Goal: Information Seeking & Learning: Learn about a topic

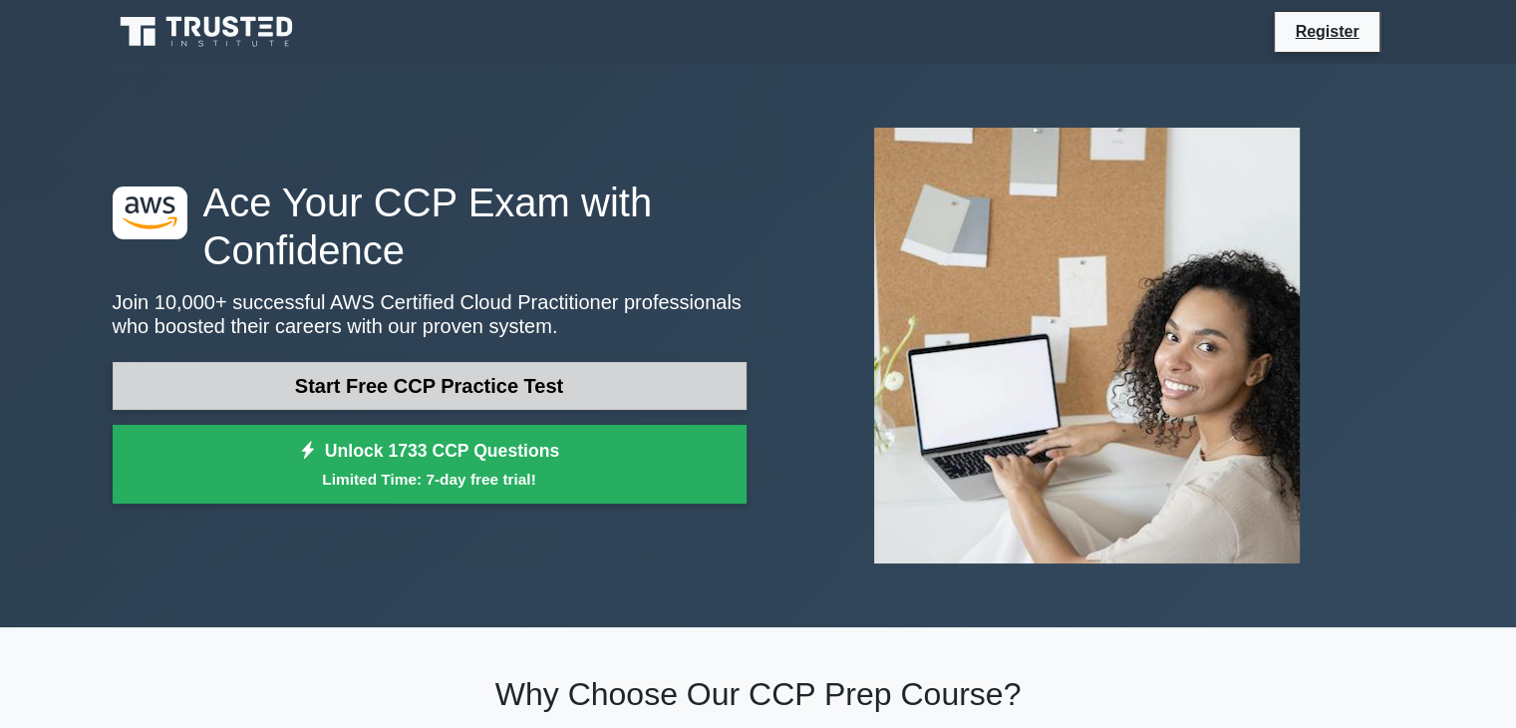
click at [518, 392] on link "Start Free CCP Practice Test" at bounding box center [430, 386] width 634 height 48
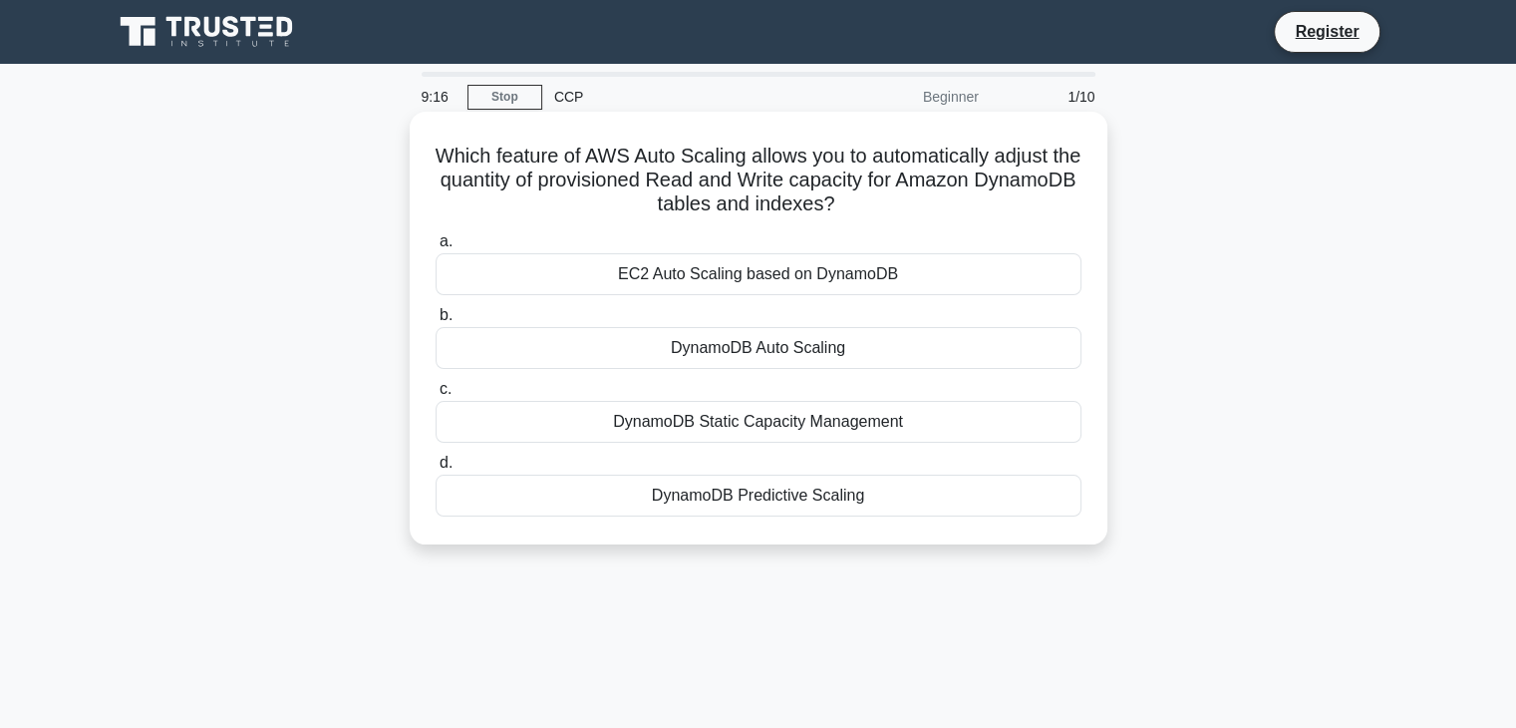
click at [744, 352] on div "DynamoDB Auto Scaling" at bounding box center [759, 348] width 646 height 42
click at [436, 322] on input "b. DynamoDB Auto Scaling" at bounding box center [436, 315] width 0 height 13
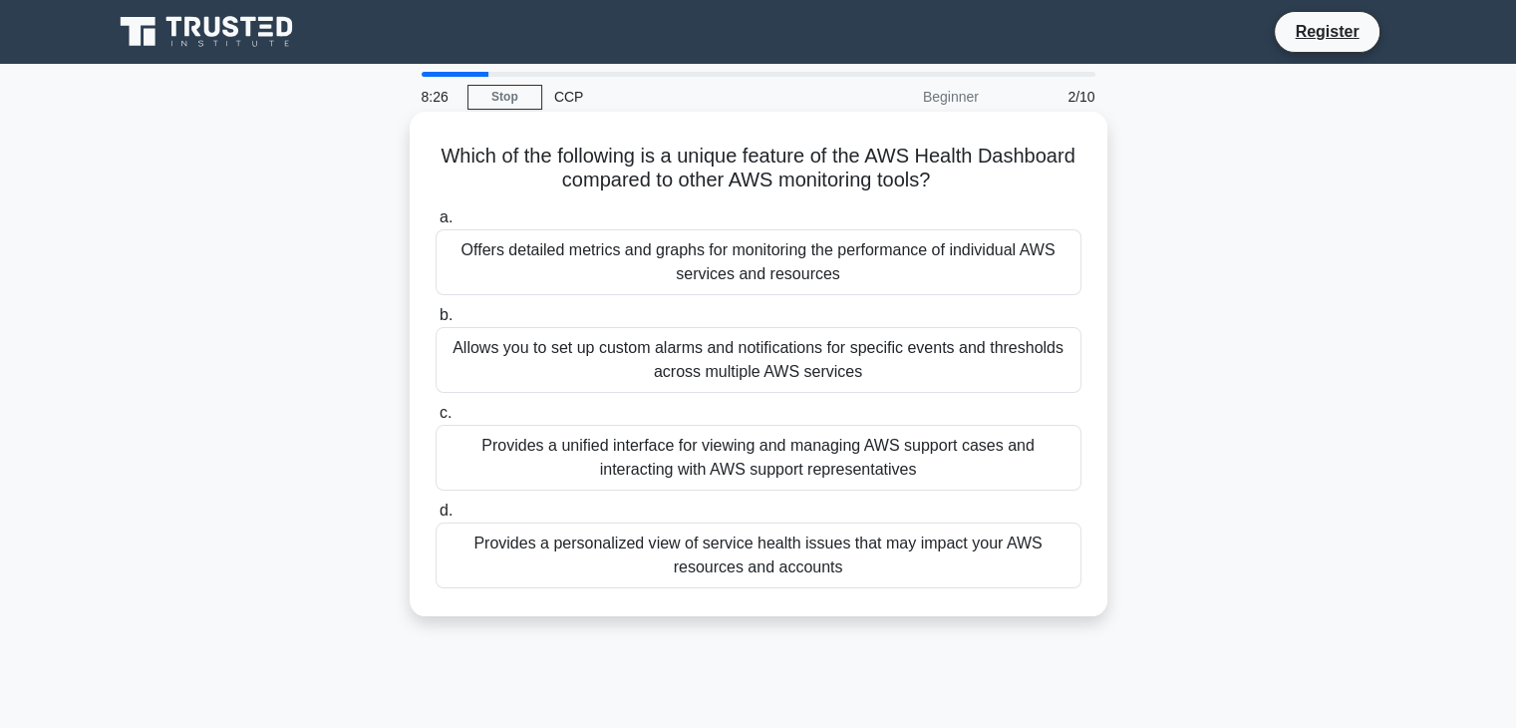
click at [778, 361] on div "Allows you to set up custom alarms and notifications for specific events and th…" at bounding box center [759, 360] width 646 height 66
click at [436, 322] on input "b. Allows you to set up custom alarms and notifications for specific events and…" at bounding box center [436, 315] width 0 height 13
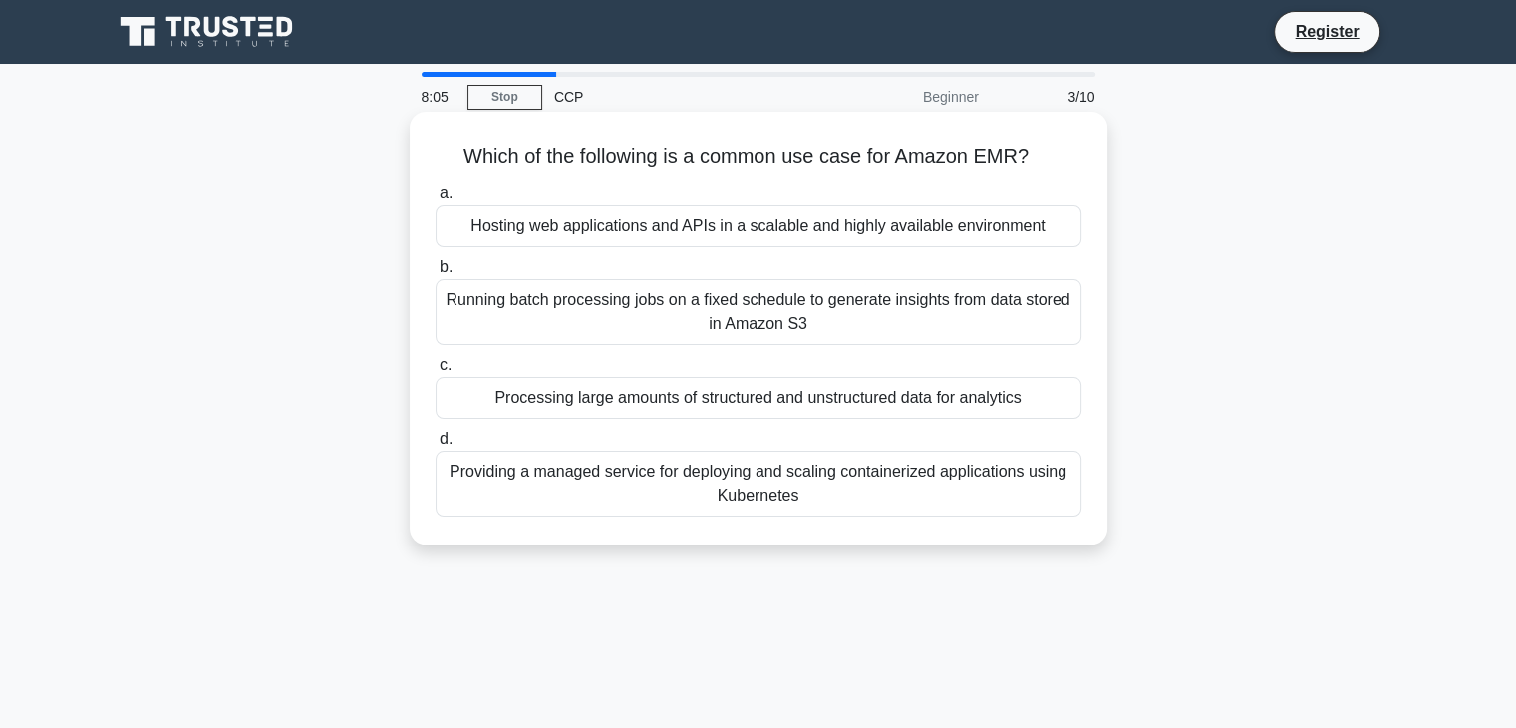
click at [798, 392] on div "Processing large amounts of structured and unstructured data for analytics" at bounding box center [759, 398] width 646 height 42
click at [436, 372] on input "c. Processing large amounts of structured and unstructured data for analytics" at bounding box center [436, 365] width 0 height 13
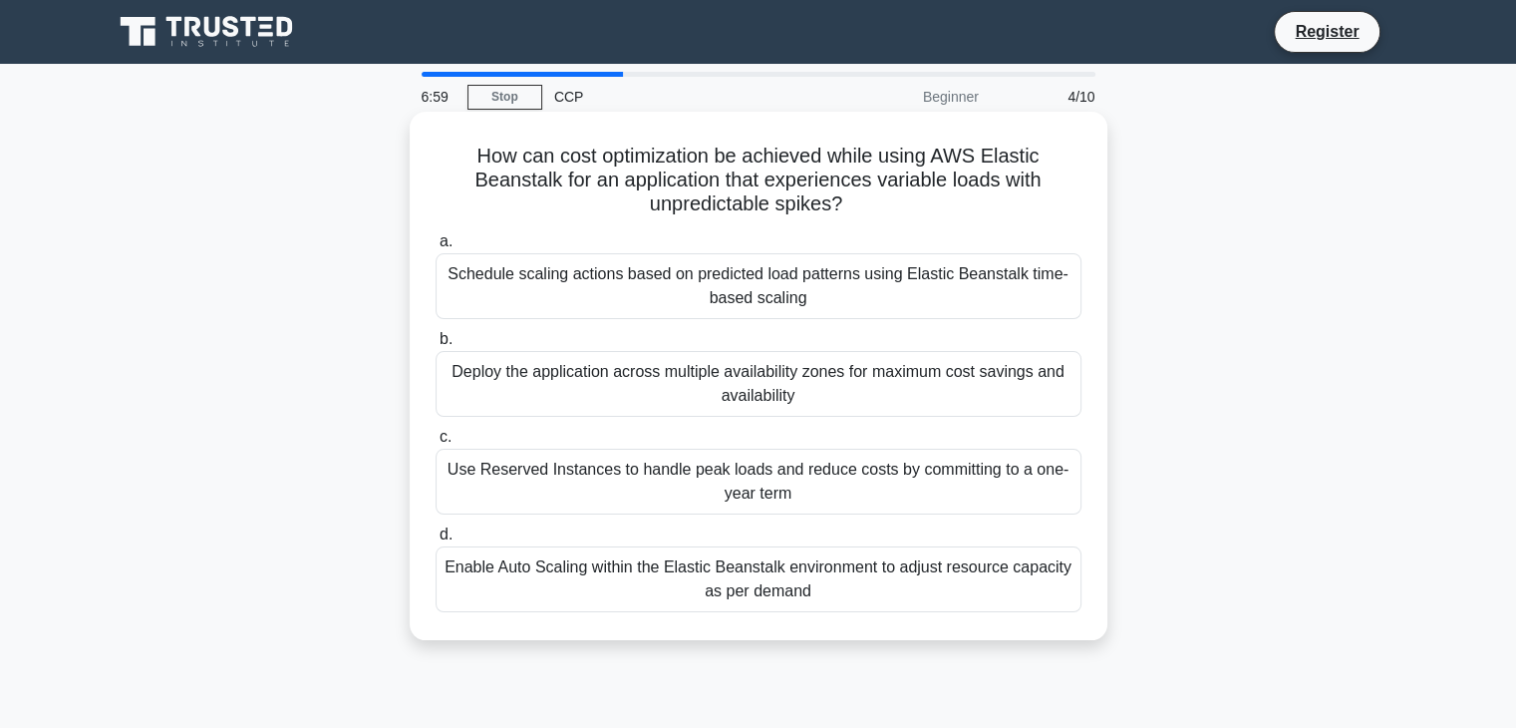
click at [776, 586] on div "Enable Auto Scaling within the Elastic Beanstalk environment to adjust resource…" at bounding box center [759, 579] width 646 height 66
click at [436, 541] on input "d. Enable Auto Scaling within the Elastic Beanstalk environment to adjust resou…" at bounding box center [436, 534] width 0 height 13
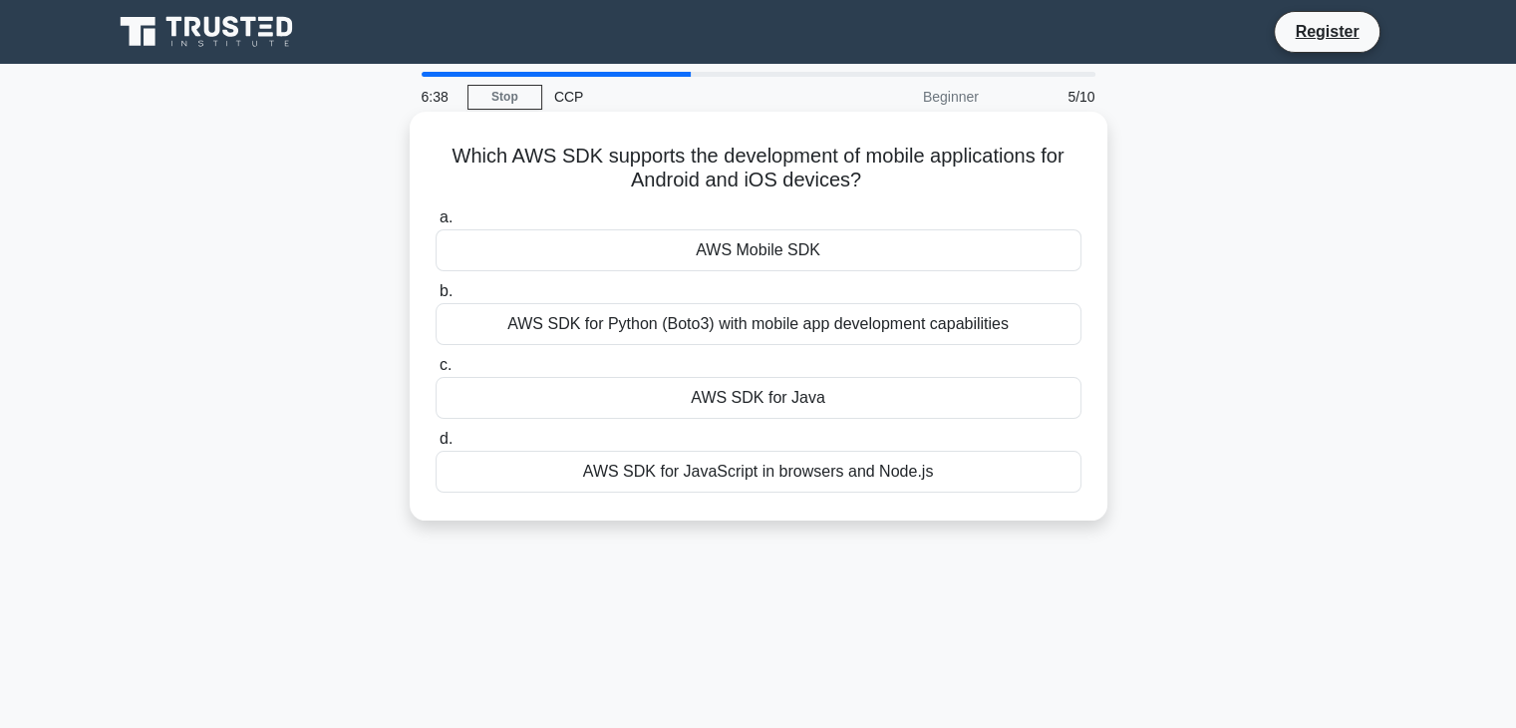
click at [762, 253] on div "AWS Mobile SDK" at bounding box center [759, 250] width 646 height 42
click at [436, 224] on input "a. AWS Mobile SDK" at bounding box center [436, 217] width 0 height 13
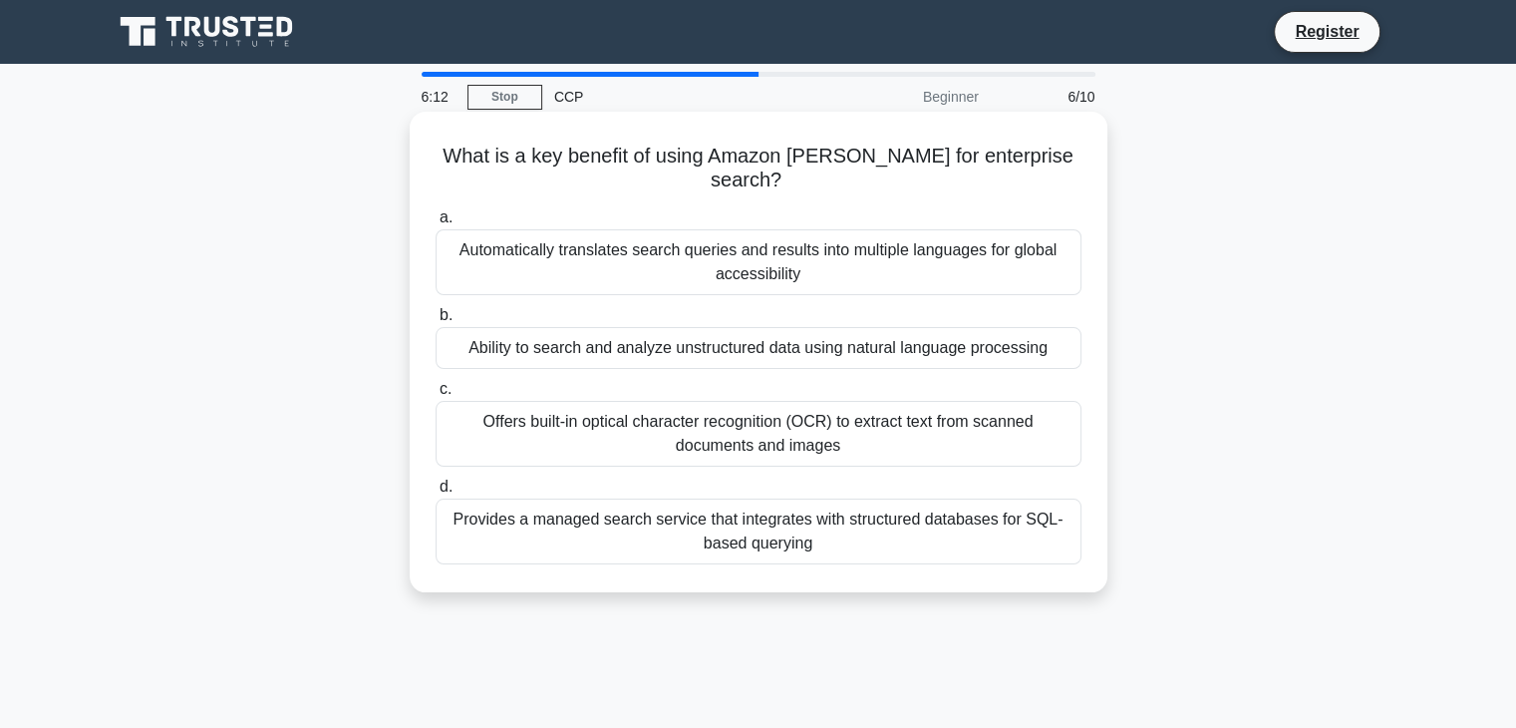
click at [786, 412] on div "Offers built-in optical character recognition (OCR) to extract text from scanne…" at bounding box center [759, 434] width 646 height 66
click at [436, 396] on input "c. Offers built-in optical character recognition (OCR) to extract text from sca…" at bounding box center [436, 389] width 0 height 13
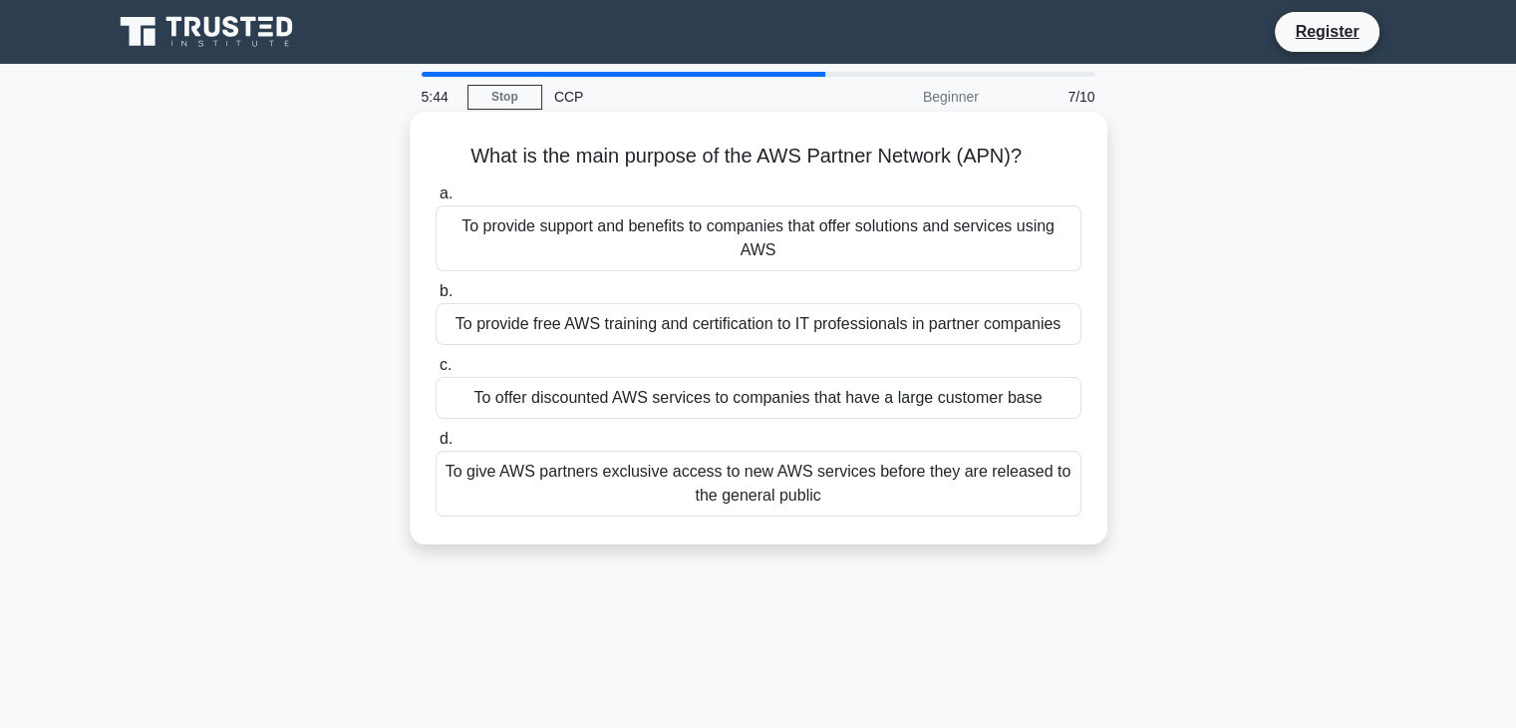
click at [801, 480] on div "To give AWS partners exclusive access to new AWS services before they are relea…" at bounding box center [759, 484] width 646 height 66
click at [436, 446] on input "d. To give AWS partners exclusive access to new AWS services before they are re…" at bounding box center [436, 439] width 0 height 13
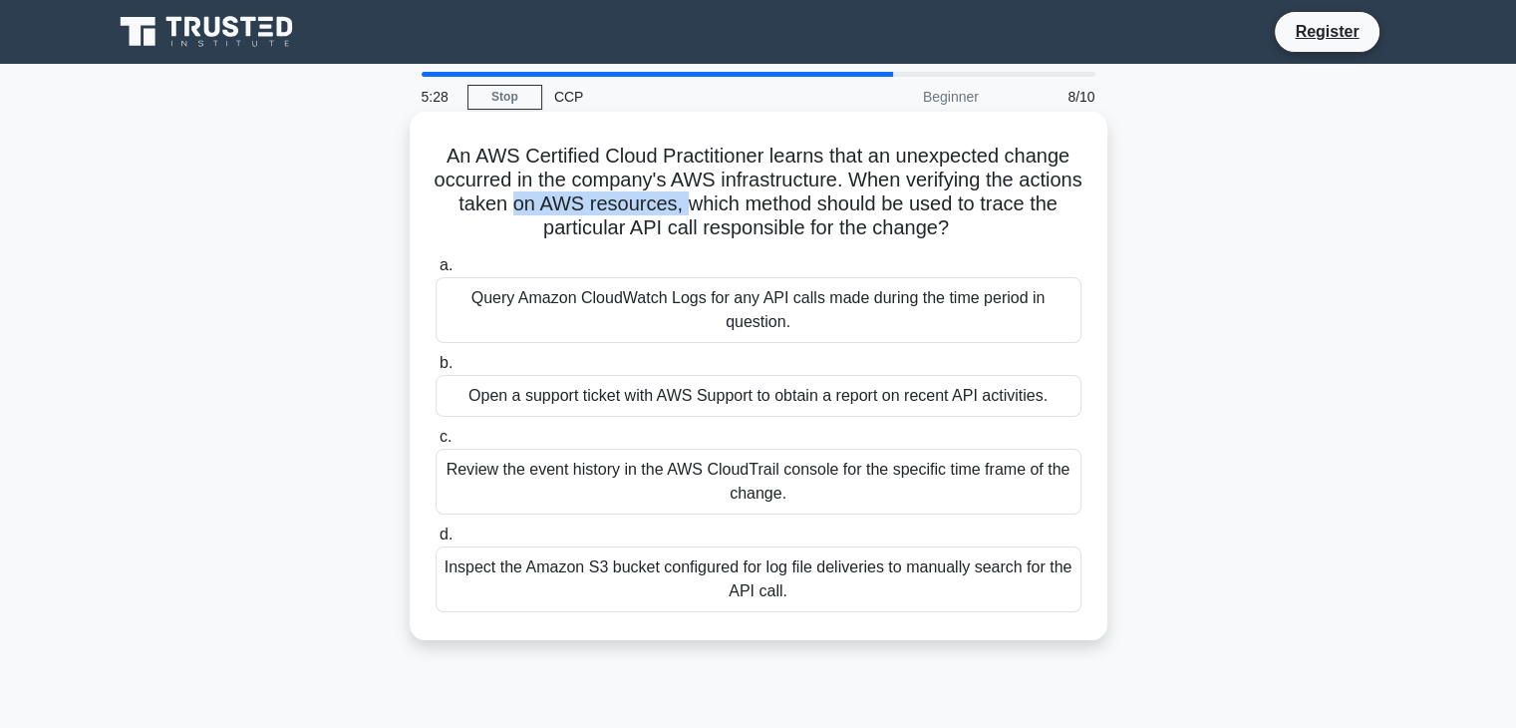
drag, startPoint x: 559, startPoint y: 200, endPoint x: 737, endPoint y: 199, distance: 177.5
click at [737, 199] on h5 "An AWS Certified Cloud Practitioner learns that an unexpected change occurred i…" at bounding box center [759, 193] width 650 height 98
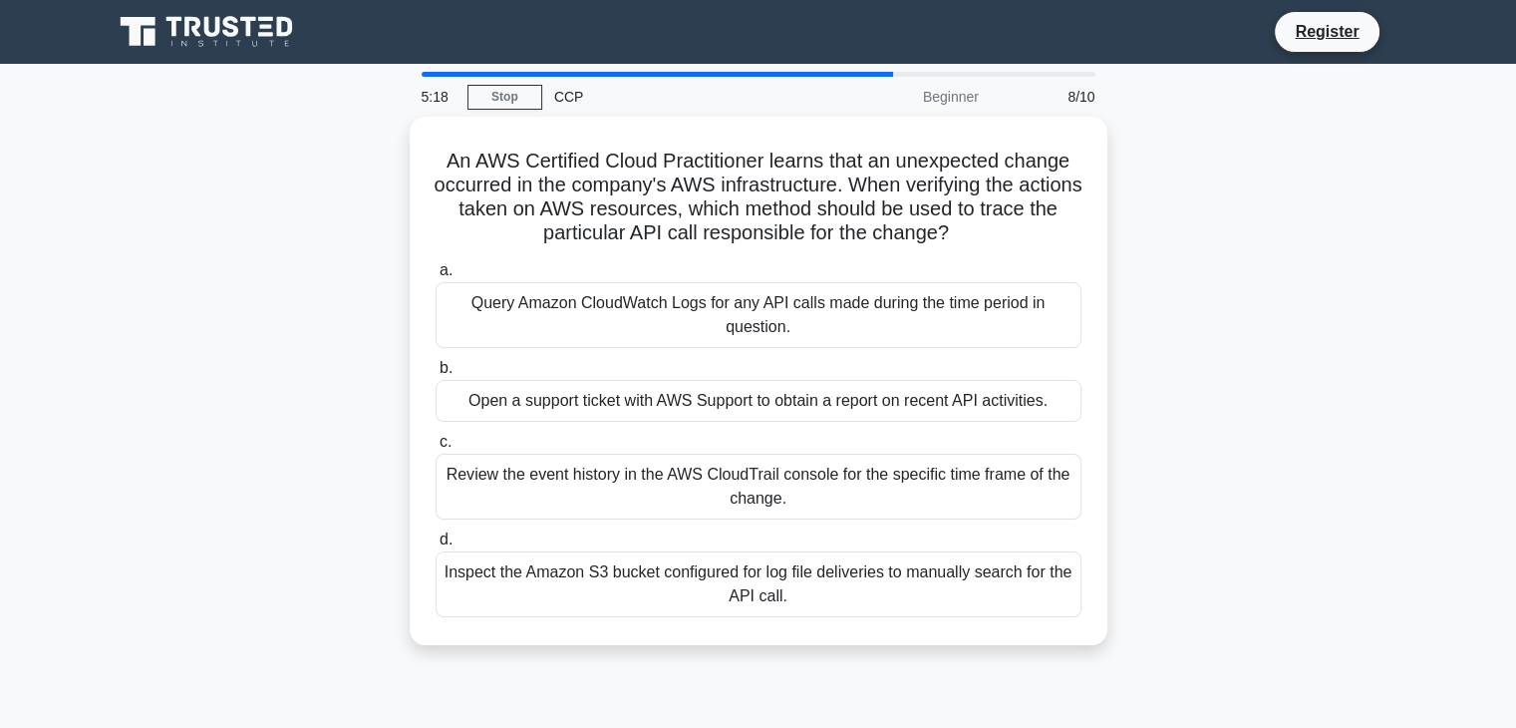
click at [1224, 272] on div "An AWS Certified Cloud Practitioner learns that an unexpected change occurred i…" at bounding box center [759, 393] width 1316 height 552
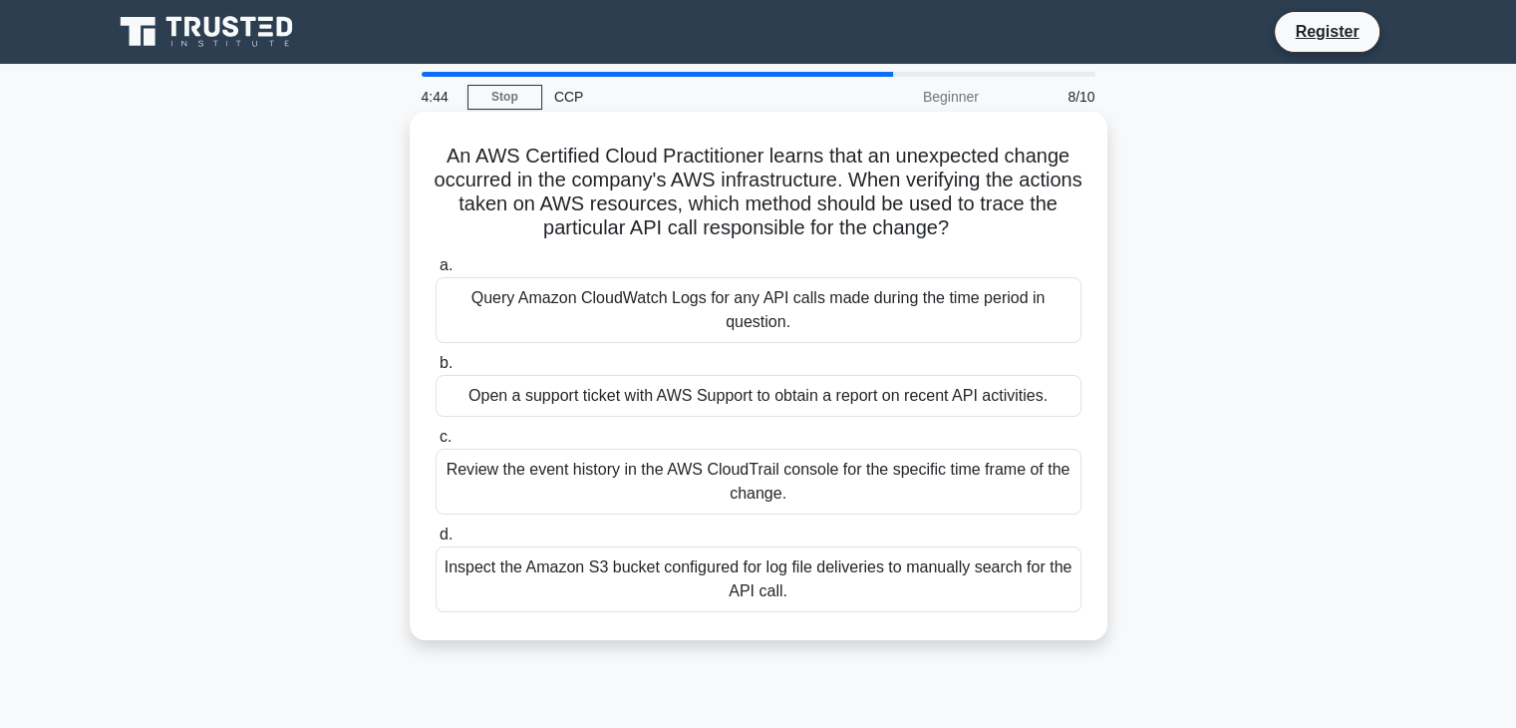
click at [746, 312] on div "Query Amazon CloudWatch Logs for any API calls made during the time period in q…" at bounding box center [759, 310] width 646 height 66
click at [436, 272] on input "a. Query Amazon CloudWatch Logs for any API calls made during the time period i…" at bounding box center [436, 265] width 0 height 13
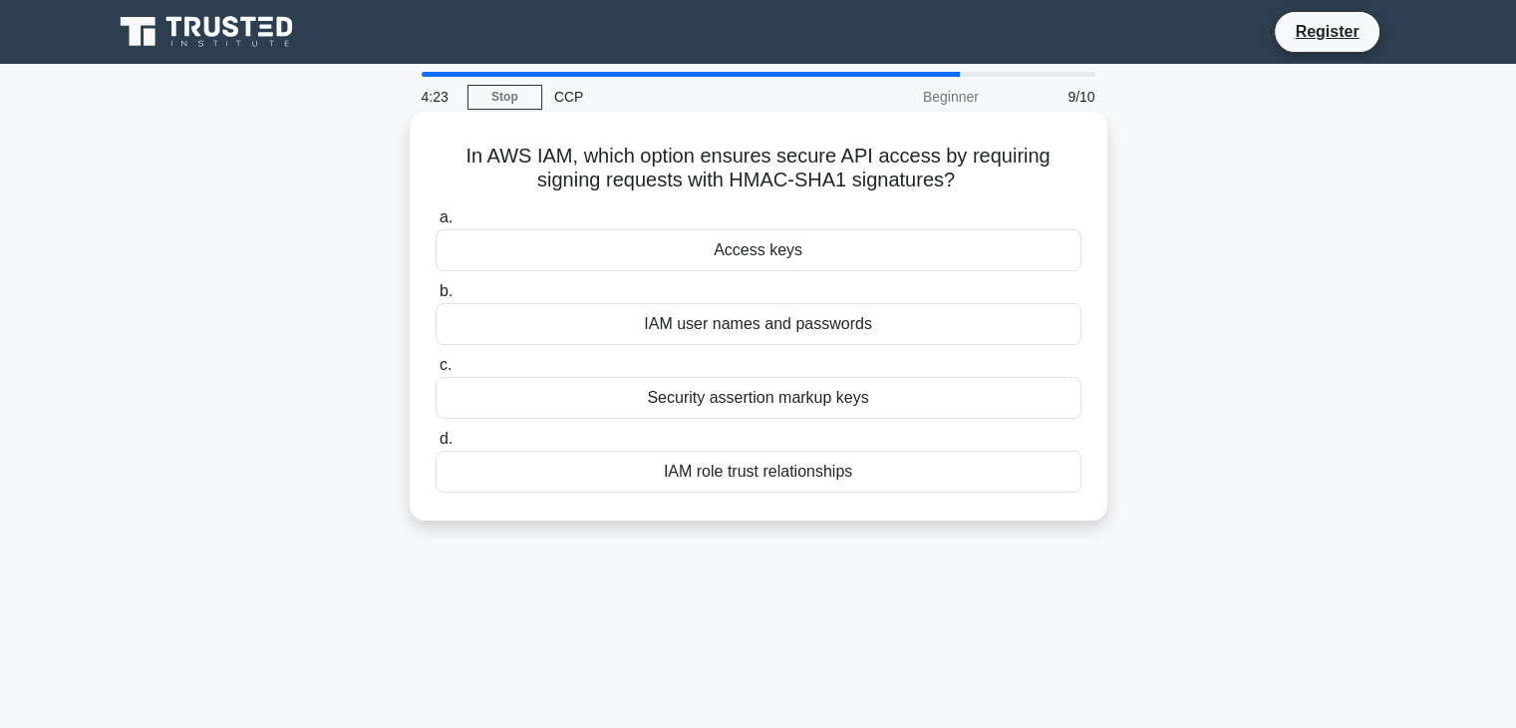
click at [785, 475] on div "IAM role trust relationships" at bounding box center [759, 472] width 646 height 42
click at [436, 446] on input "d. IAM role trust relationships" at bounding box center [436, 439] width 0 height 13
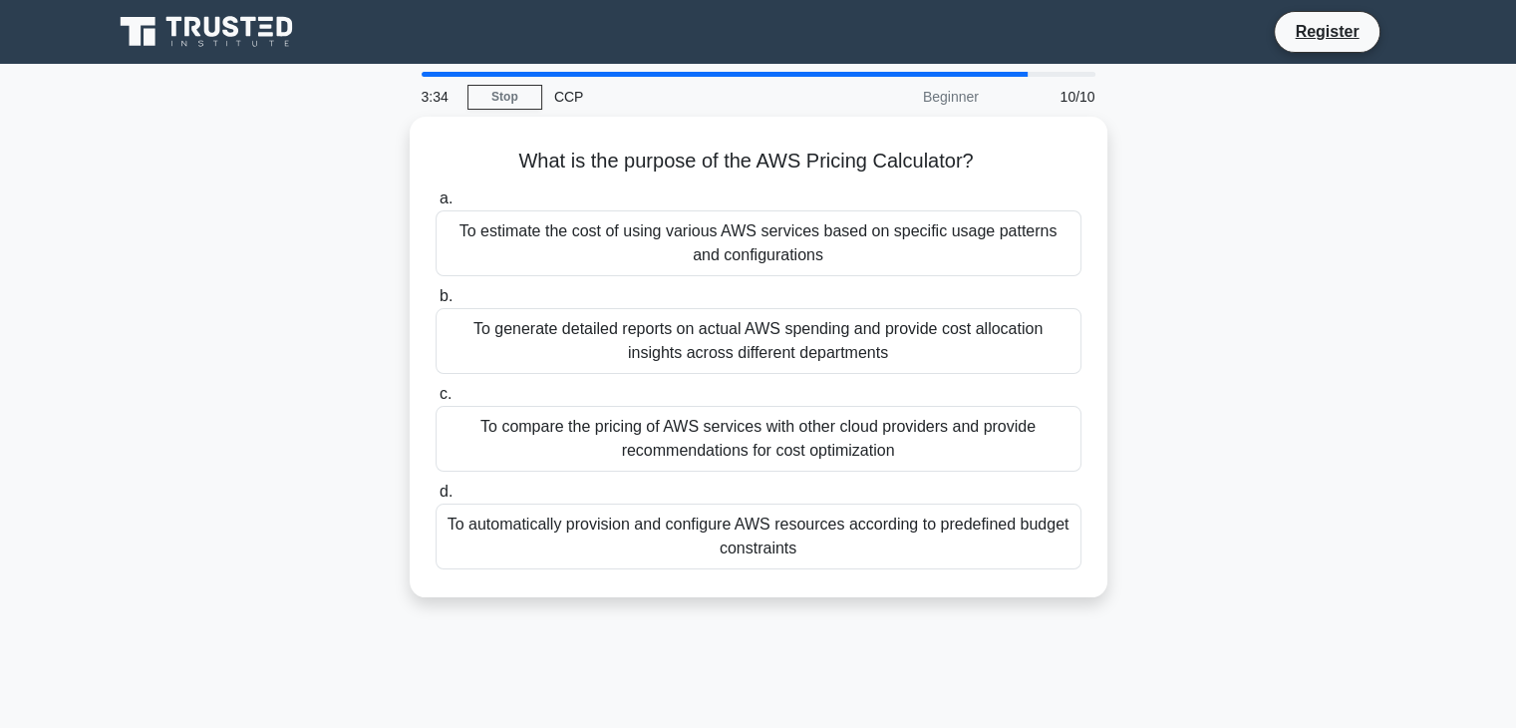
drag, startPoint x: 813, startPoint y: 524, endPoint x: 774, endPoint y: 619, distance: 102.8
click at [774, 619] on div "What is the purpose of the AWS Pricing Calculator? .spinner_0XTQ{transform-orig…" at bounding box center [759, 369] width 1316 height 504
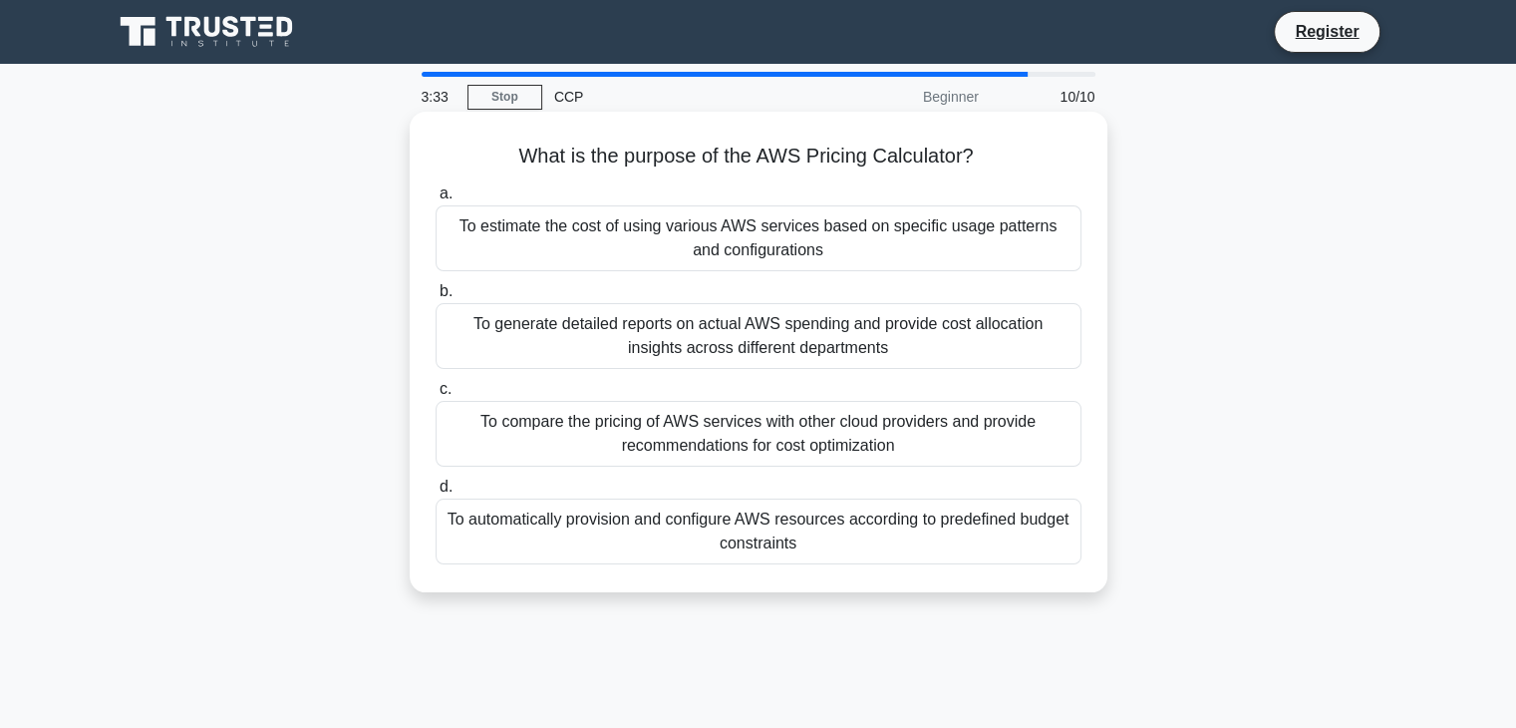
click at [730, 235] on div "To estimate the cost of using various AWS services based on specific usage patt…" at bounding box center [759, 238] width 646 height 66
click at [436, 200] on input "a. To estimate the cost of using various AWS services based on specific usage p…" at bounding box center [436, 193] width 0 height 13
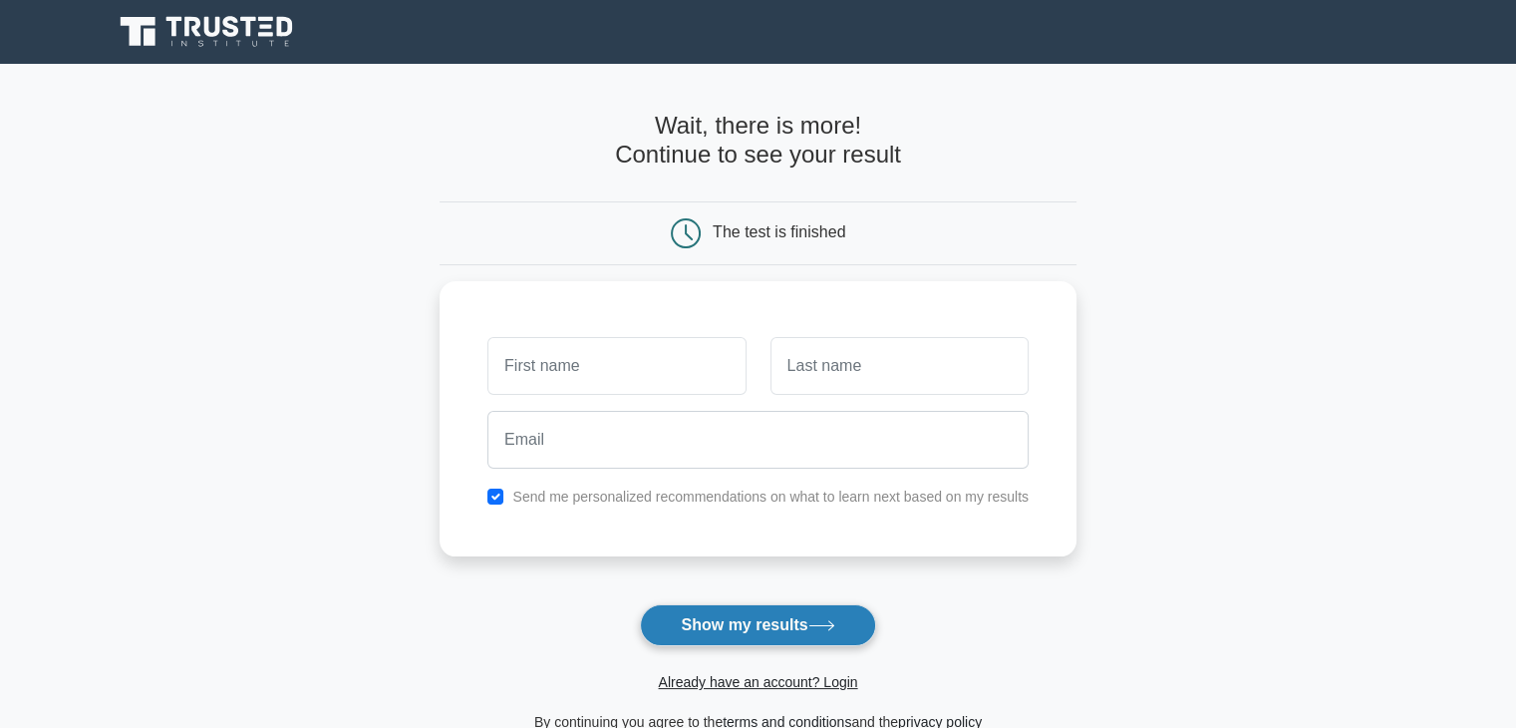
click at [774, 623] on button "Show my results" at bounding box center [757, 625] width 235 height 42
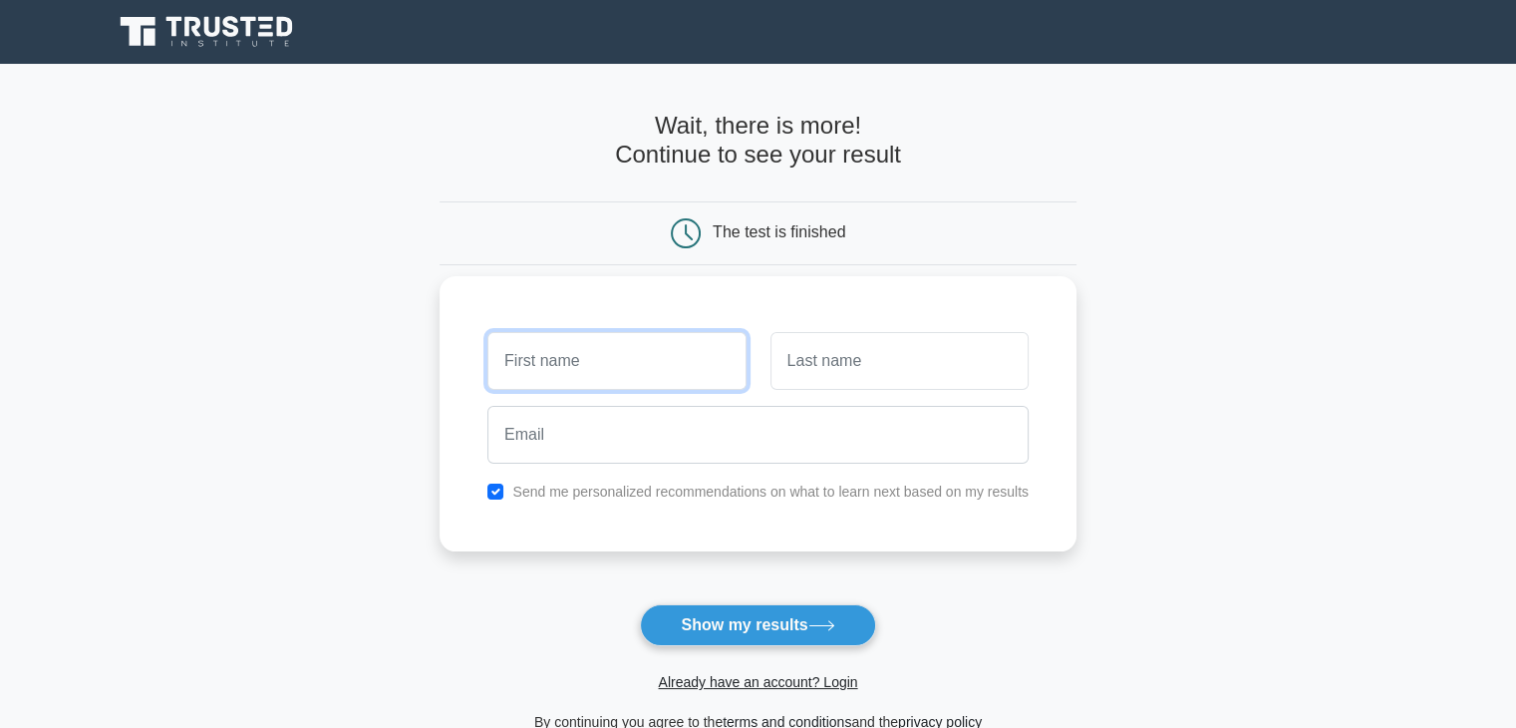
click at [643, 371] on input "text" at bounding box center [616, 361] width 258 height 58
click at [425, 394] on main "Wait, there is more! Continue to see your result The test is finished and the" at bounding box center [758, 423] width 1516 height 718
click at [580, 362] on input "text" at bounding box center [616, 361] width 258 height 58
type input "adil"
click at [942, 376] on input "text" at bounding box center [900, 361] width 258 height 58
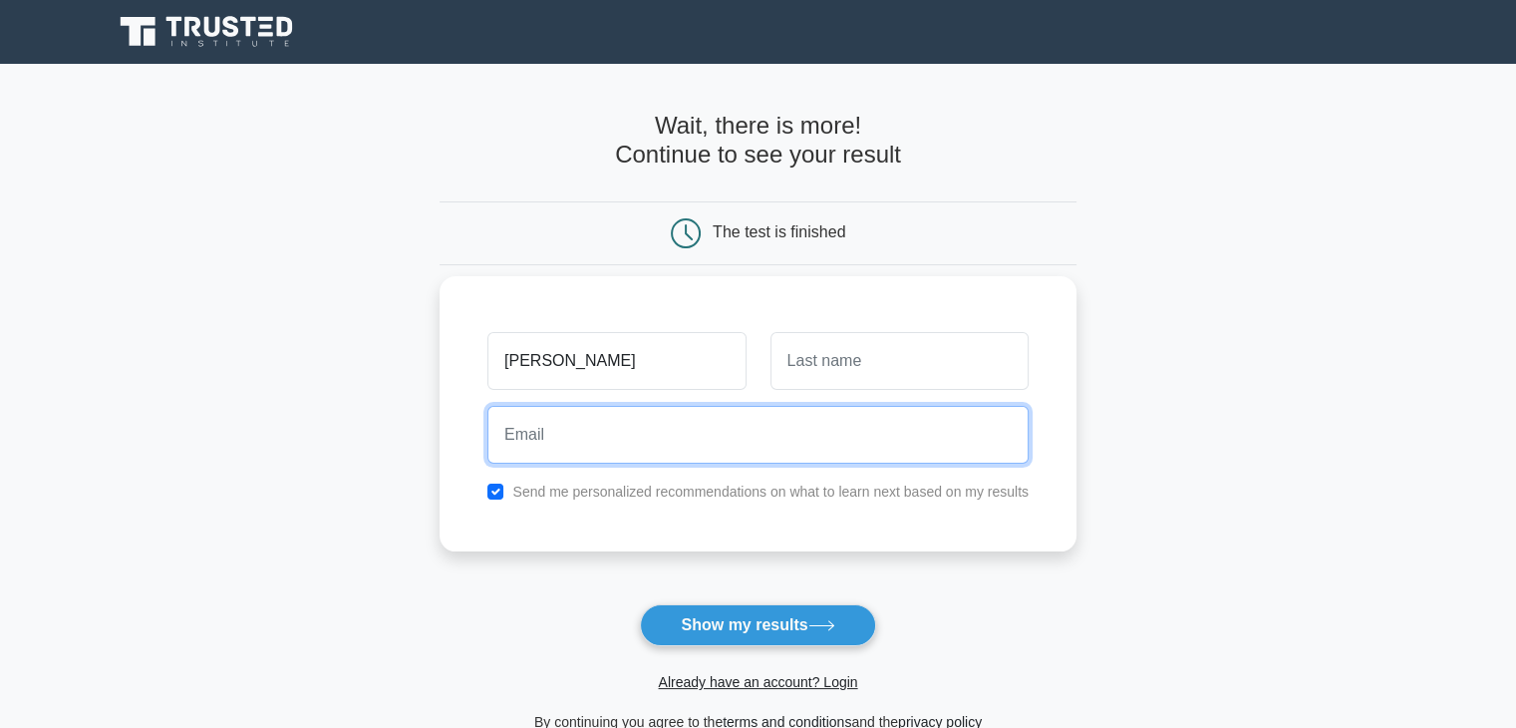
click at [786, 442] on input "email" at bounding box center [757, 435] width 541 height 58
click at [580, 436] on input "adilali2239@gmail.com" at bounding box center [757, 435] width 541 height 58
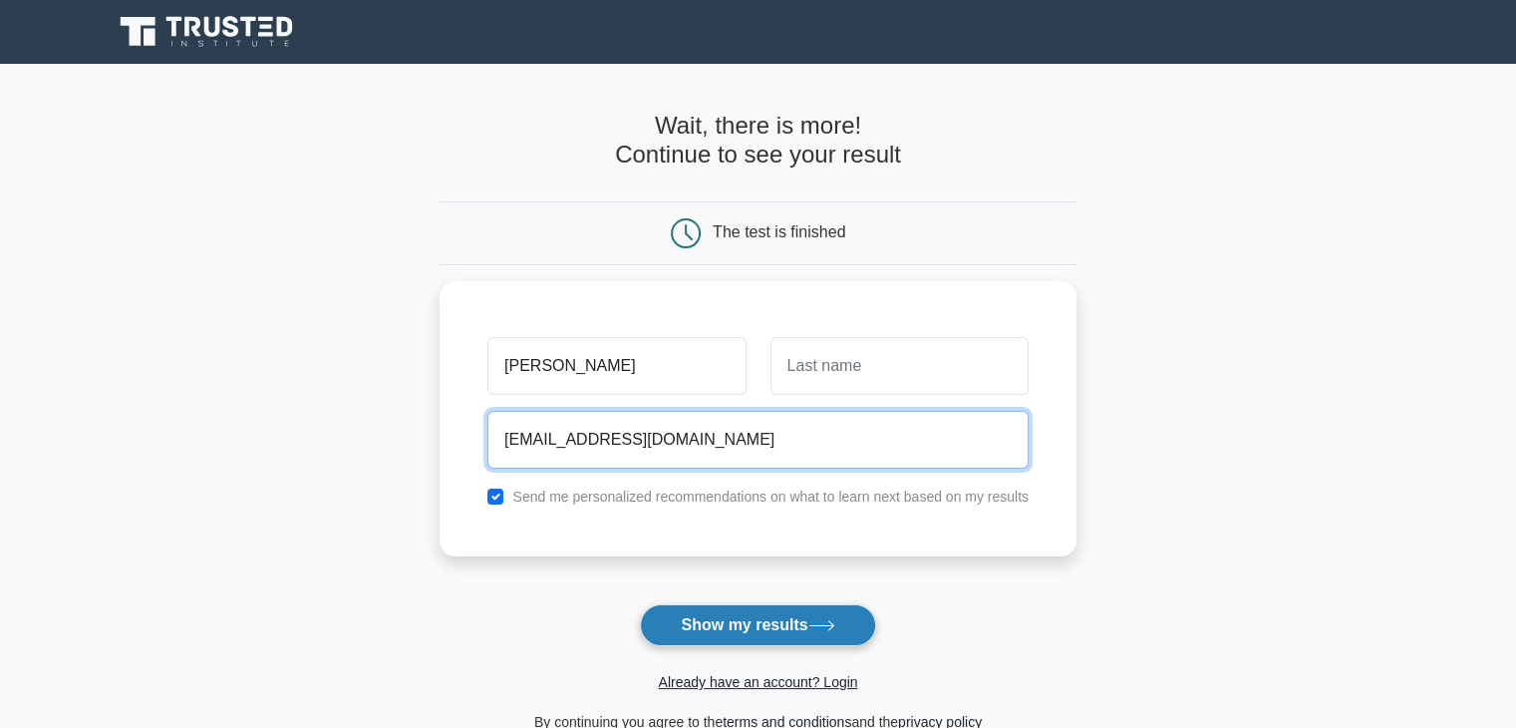
type input "adilali3579@gmail.com"
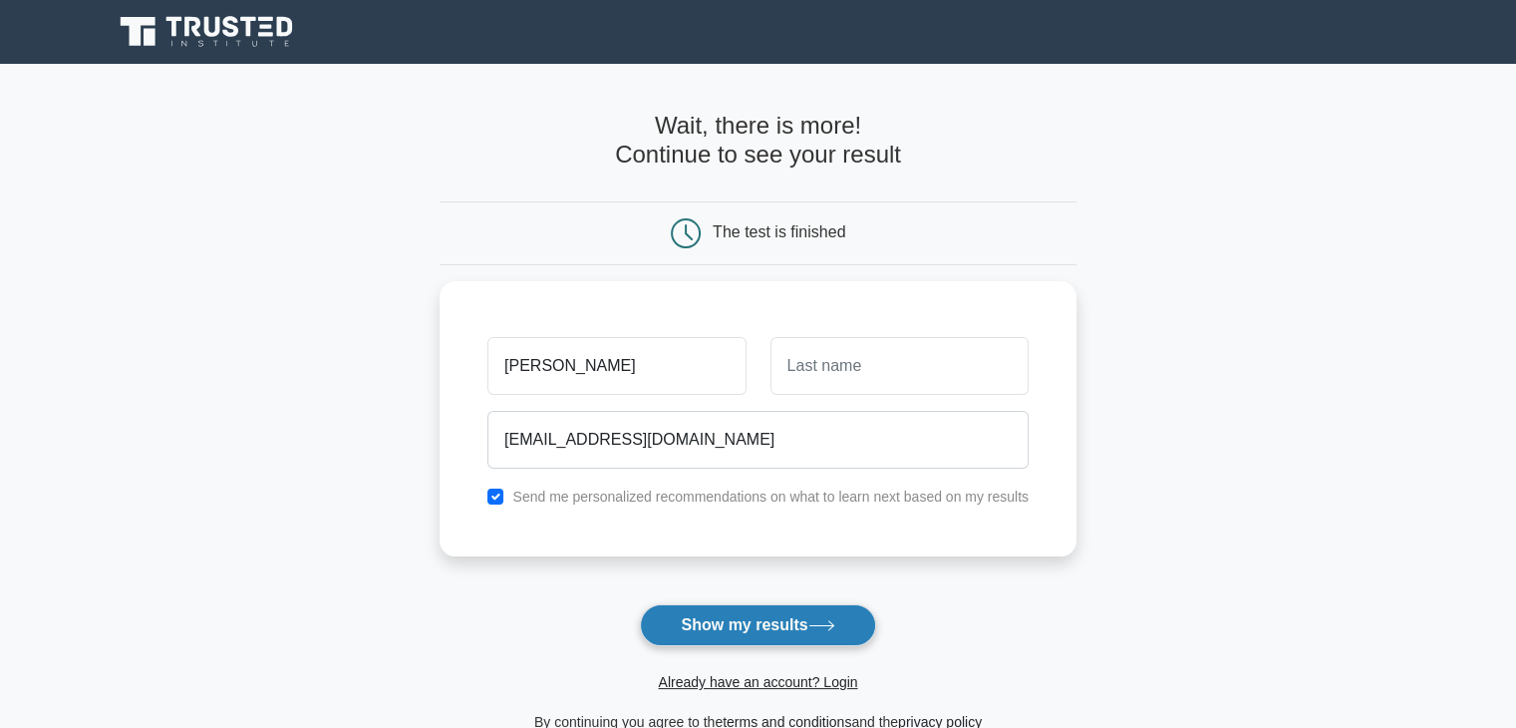
click at [716, 619] on button "Show my results" at bounding box center [757, 625] width 235 height 42
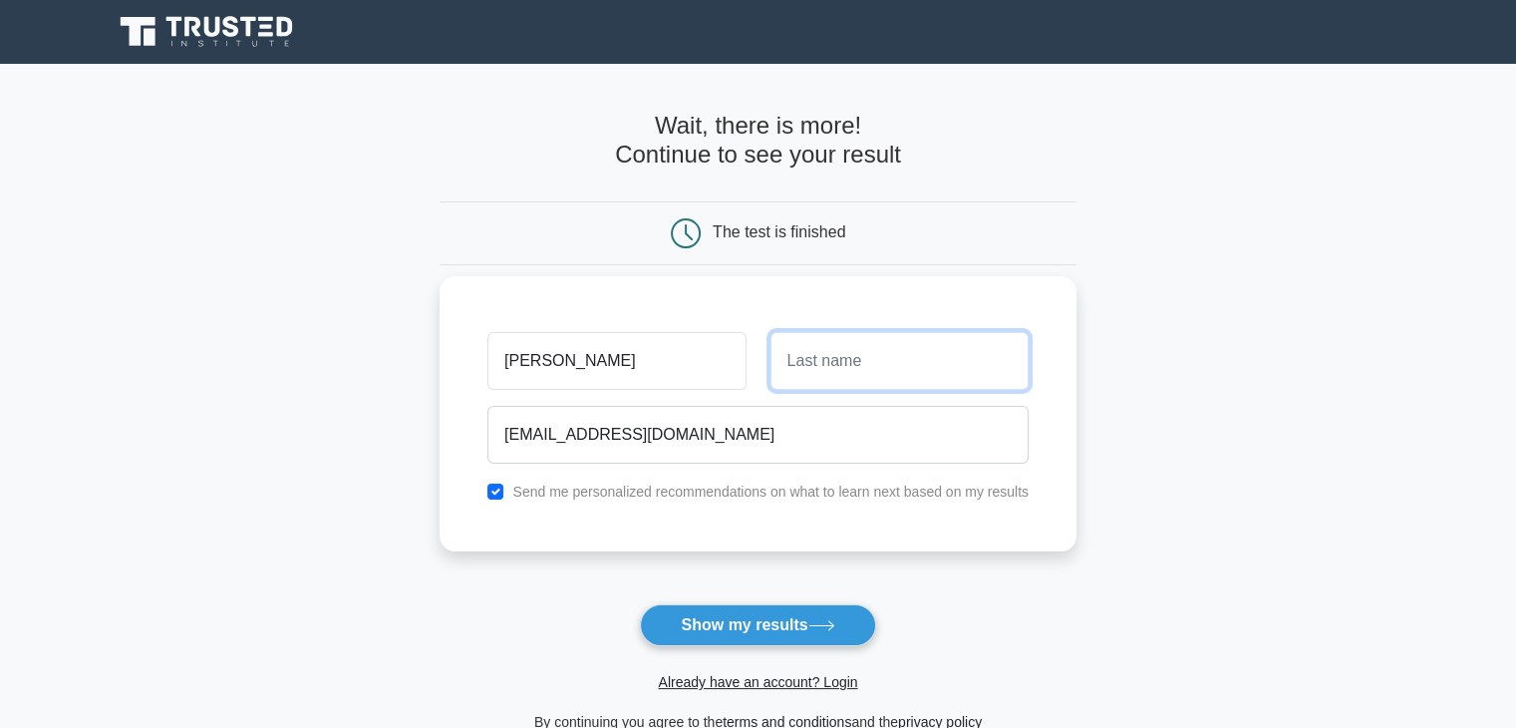
click at [833, 358] on input "text" at bounding box center [900, 361] width 258 height 58
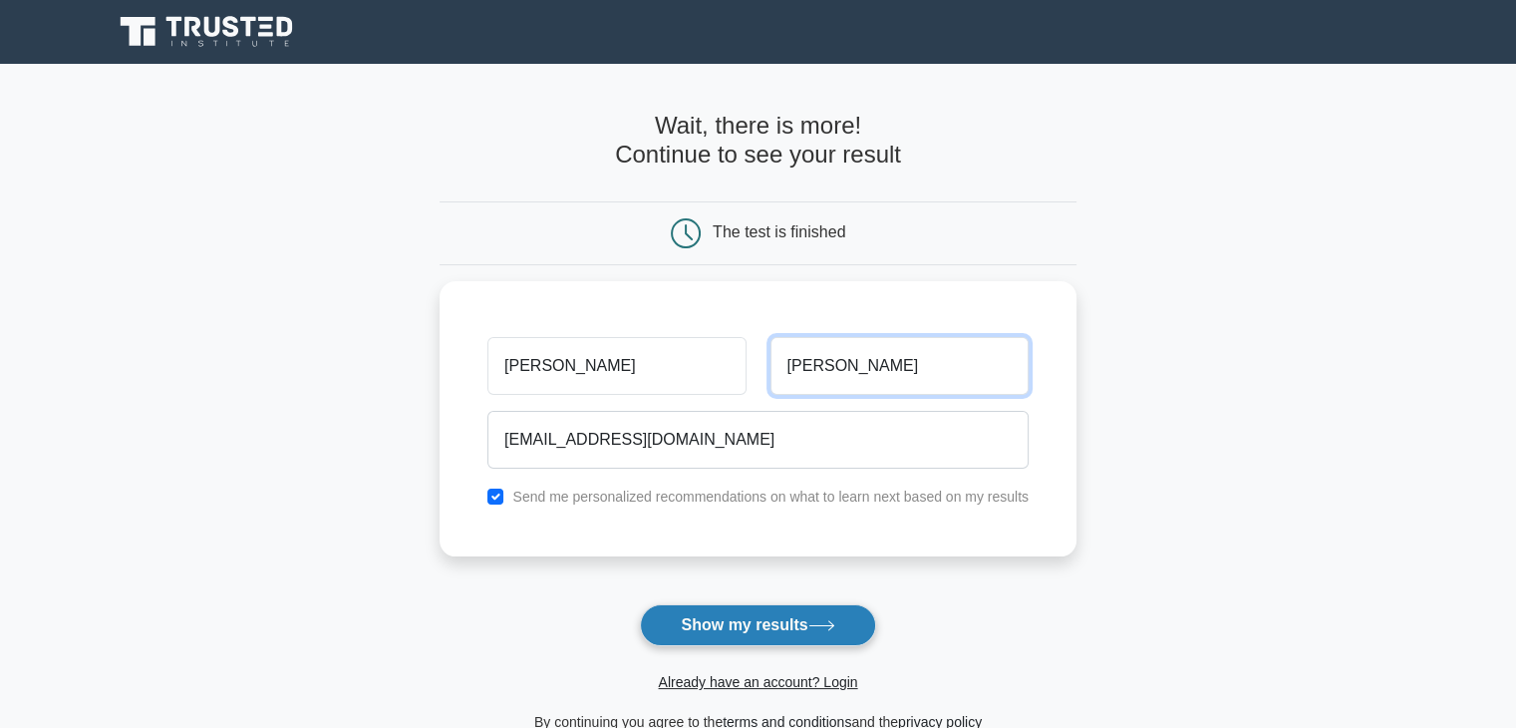
type input "Ali"
click at [767, 629] on button "Show my results" at bounding box center [757, 625] width 235 height 42
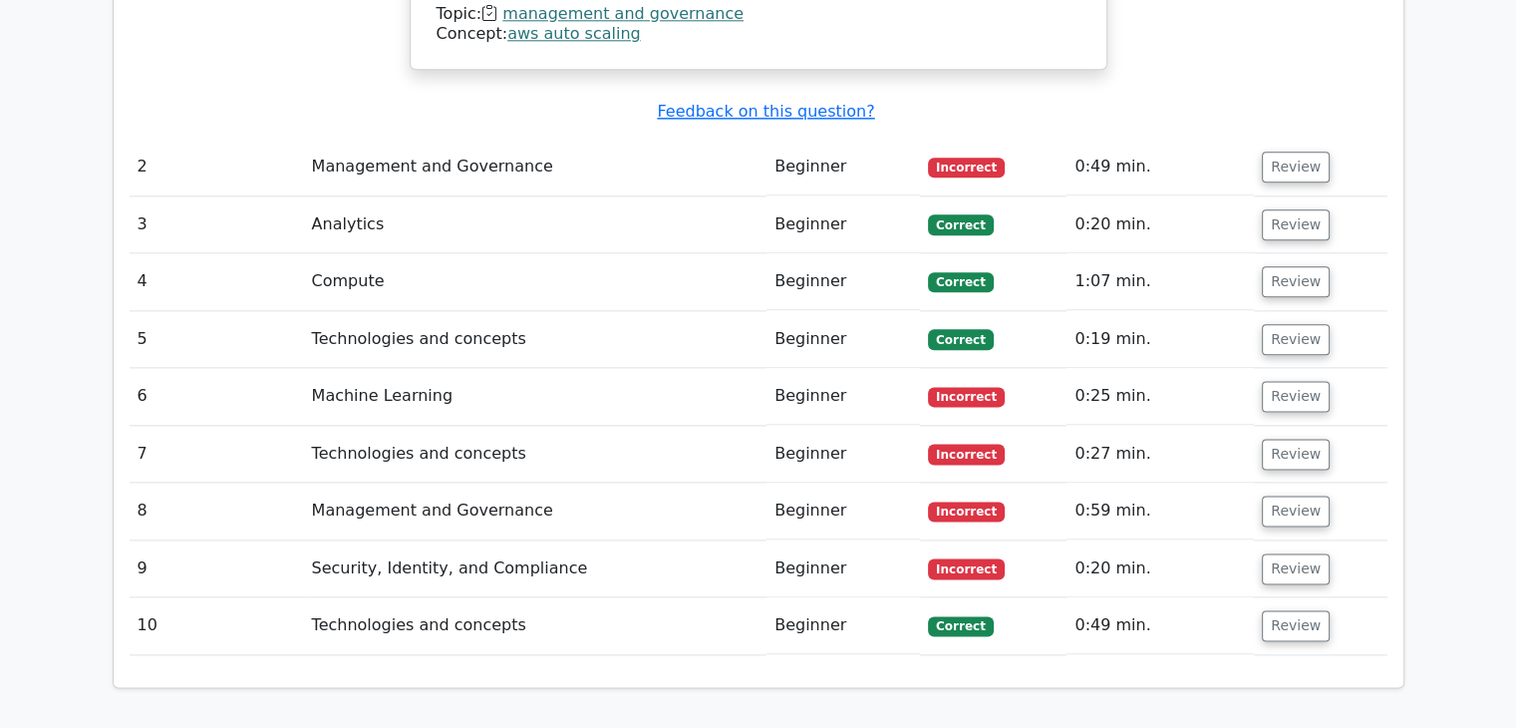
scroll to position [2492, 0]
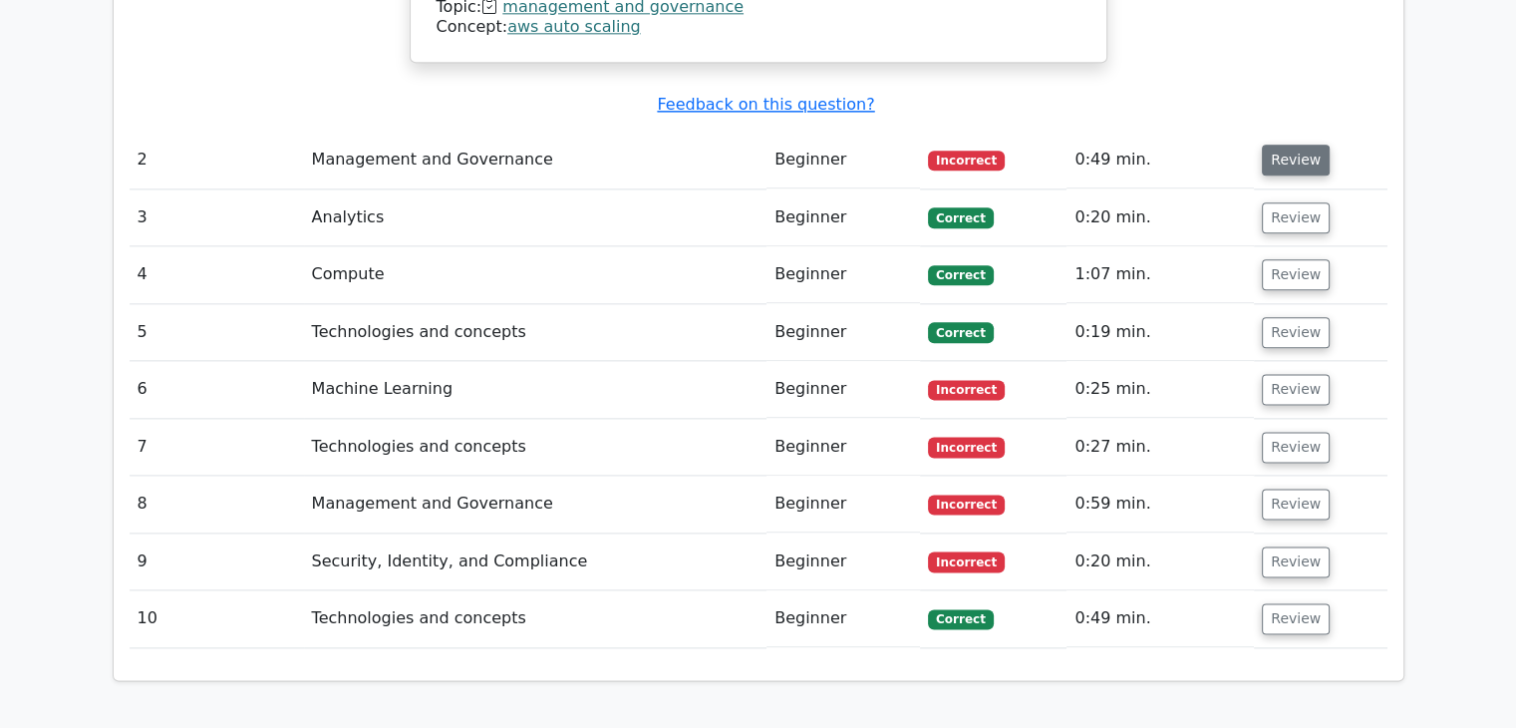
click at [1276, 145] on button "Review" at bounding box center [1296, 160] width 68 height 31
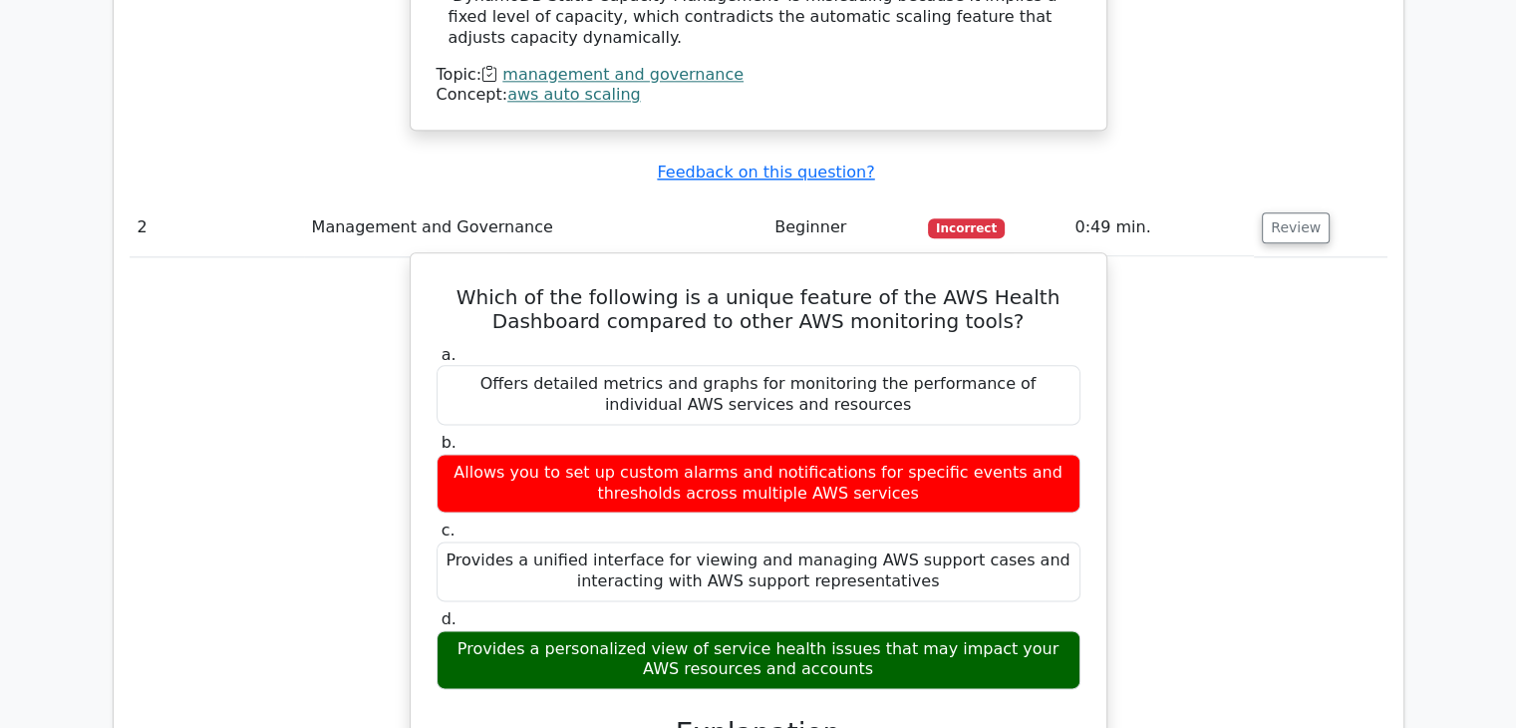
scroll to position [2393, 0]
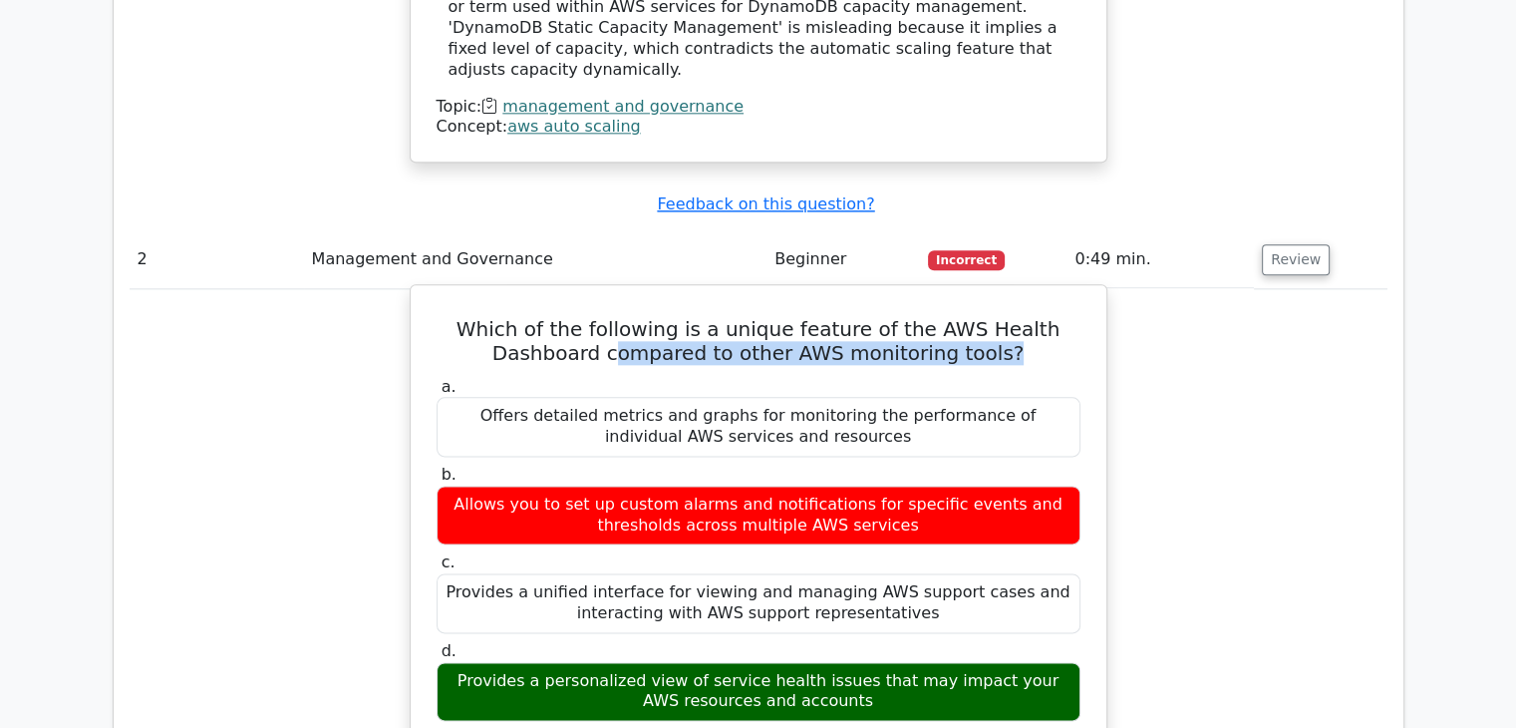
drag, startPoint x: 628, startPoint y: 267, endPoint x: 1002, endPoint y: 262, distance: 373.9
click at [1002, 317] on h5 "Which of the following is a unique feature of the AWS Health Dashboard compared…" at bounding box center [759, 341] width 648 height 48
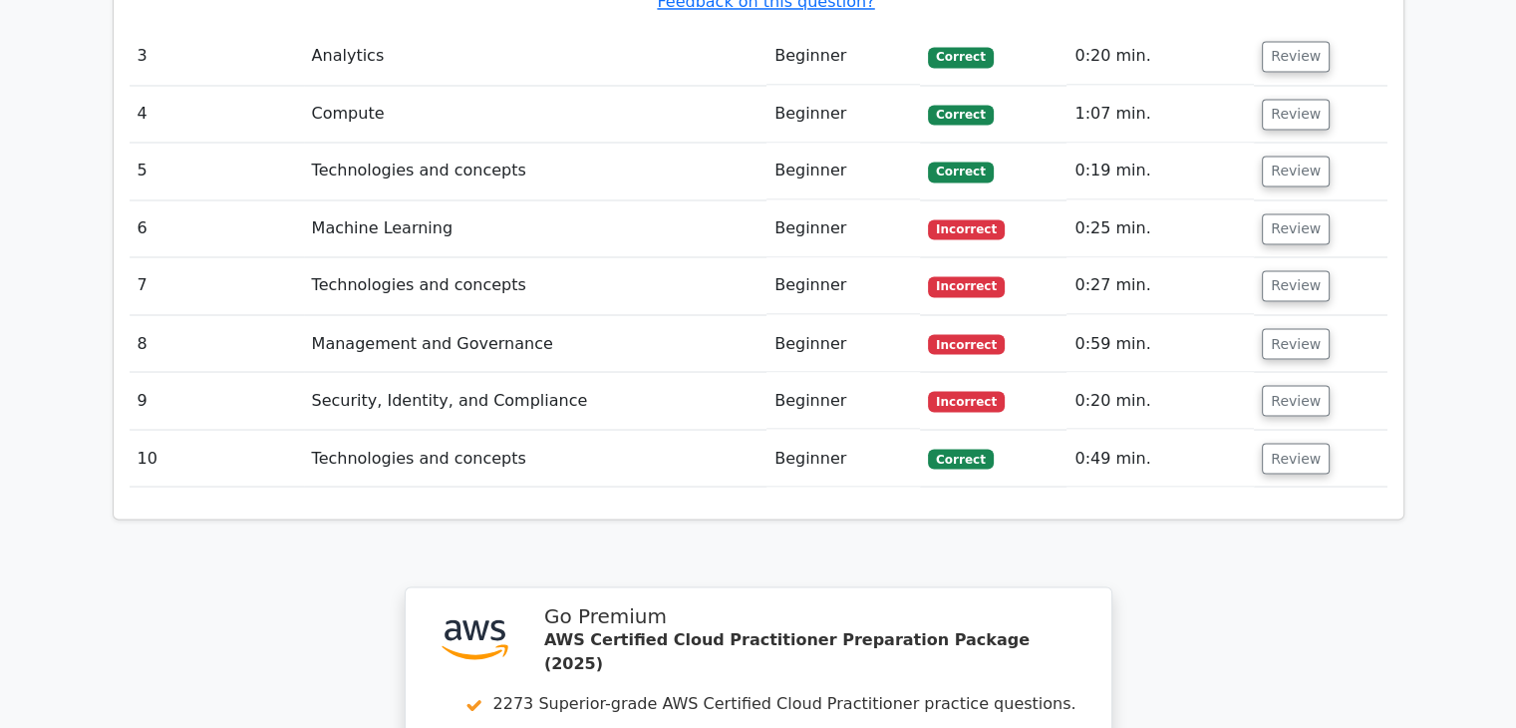
scroll to position [3190, 0]
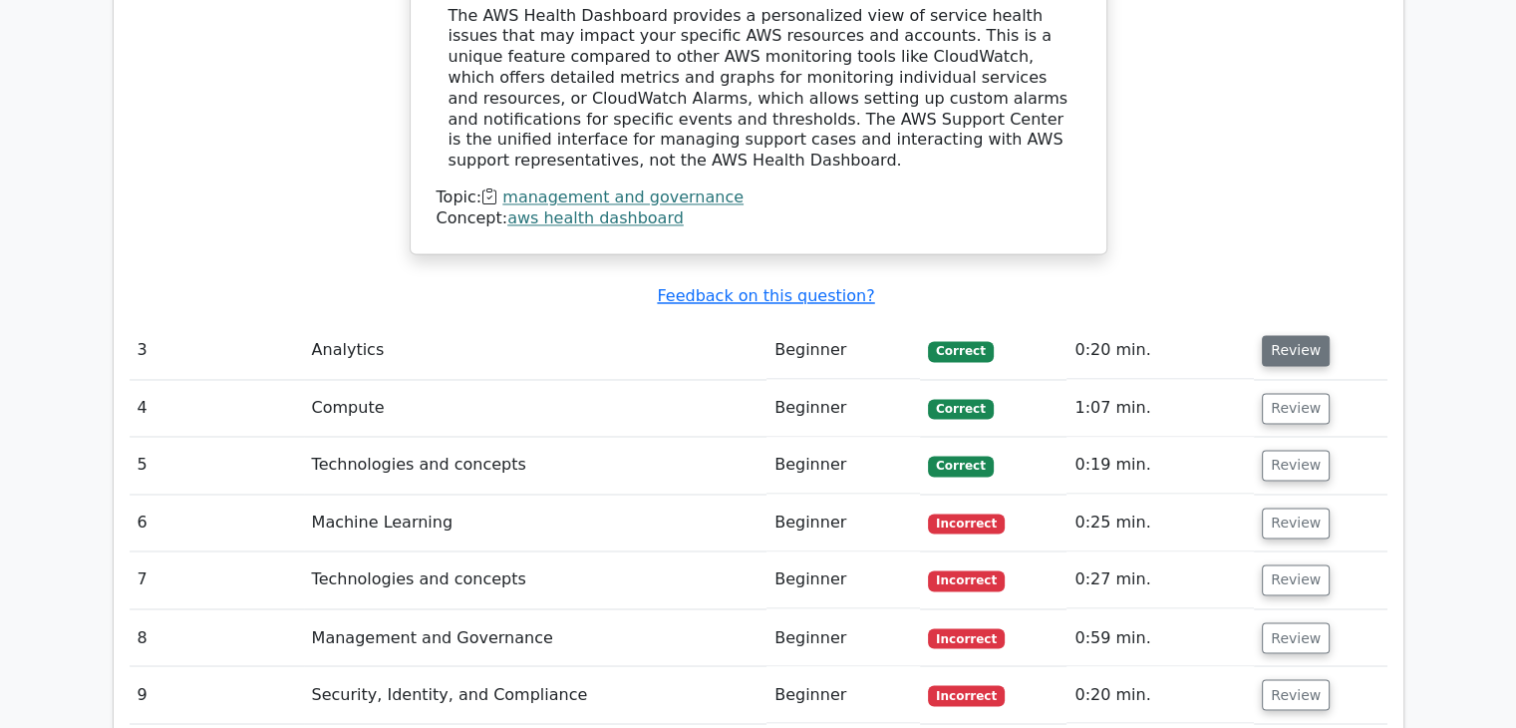
click at [1282, 335] on button "Review" at bounding box center [1296, 350] width 68 height 31
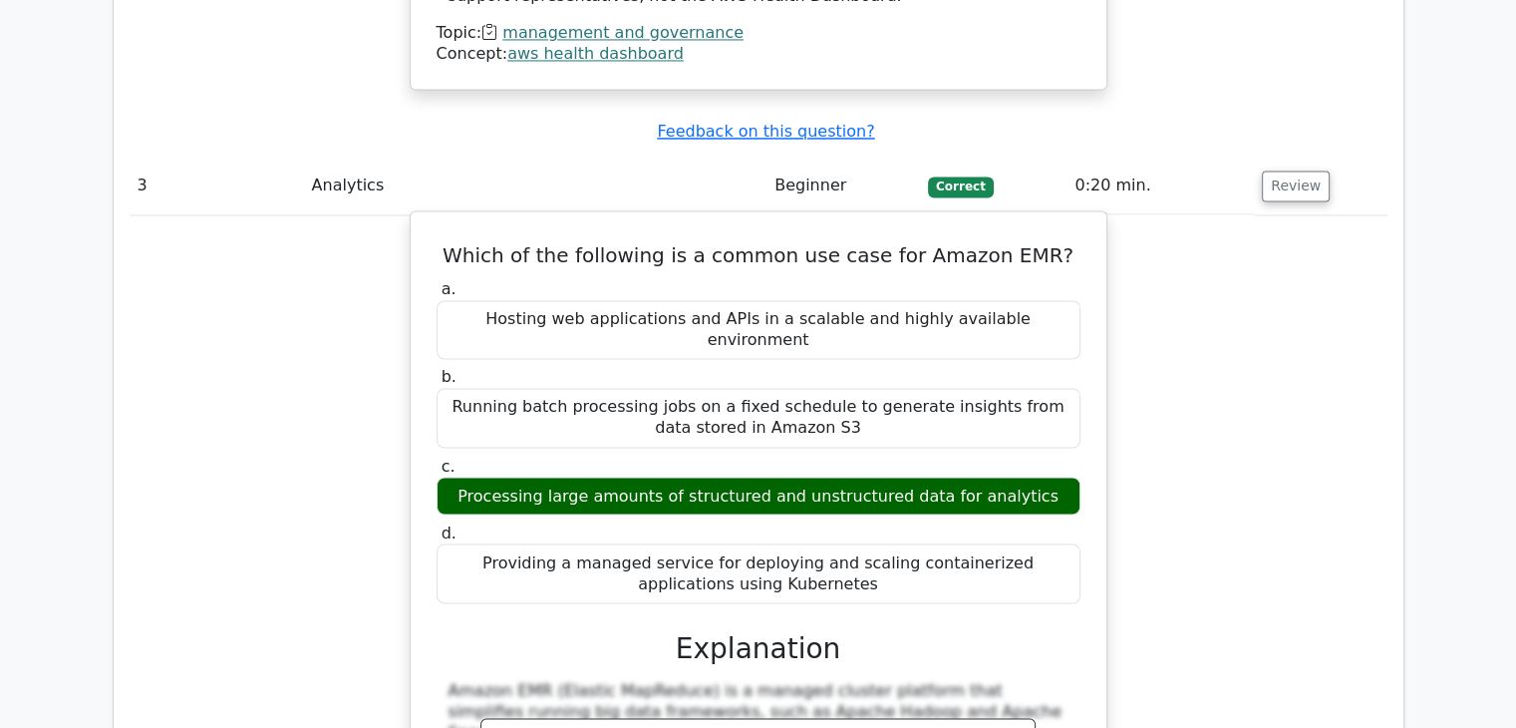
scroll to position [3290, 0]
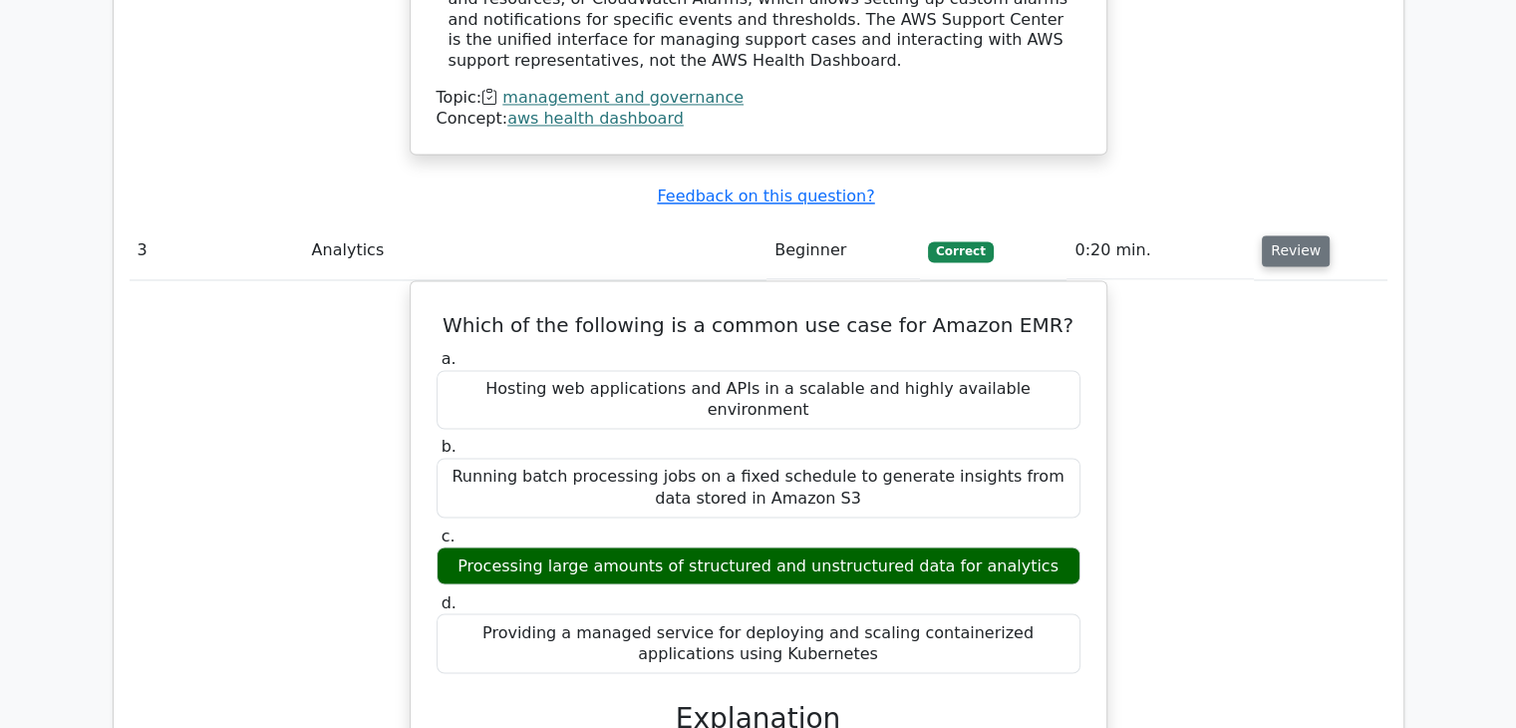
click at [1288, 235] on button "Review" at bounding box center [1296, 250] width 68 height 31
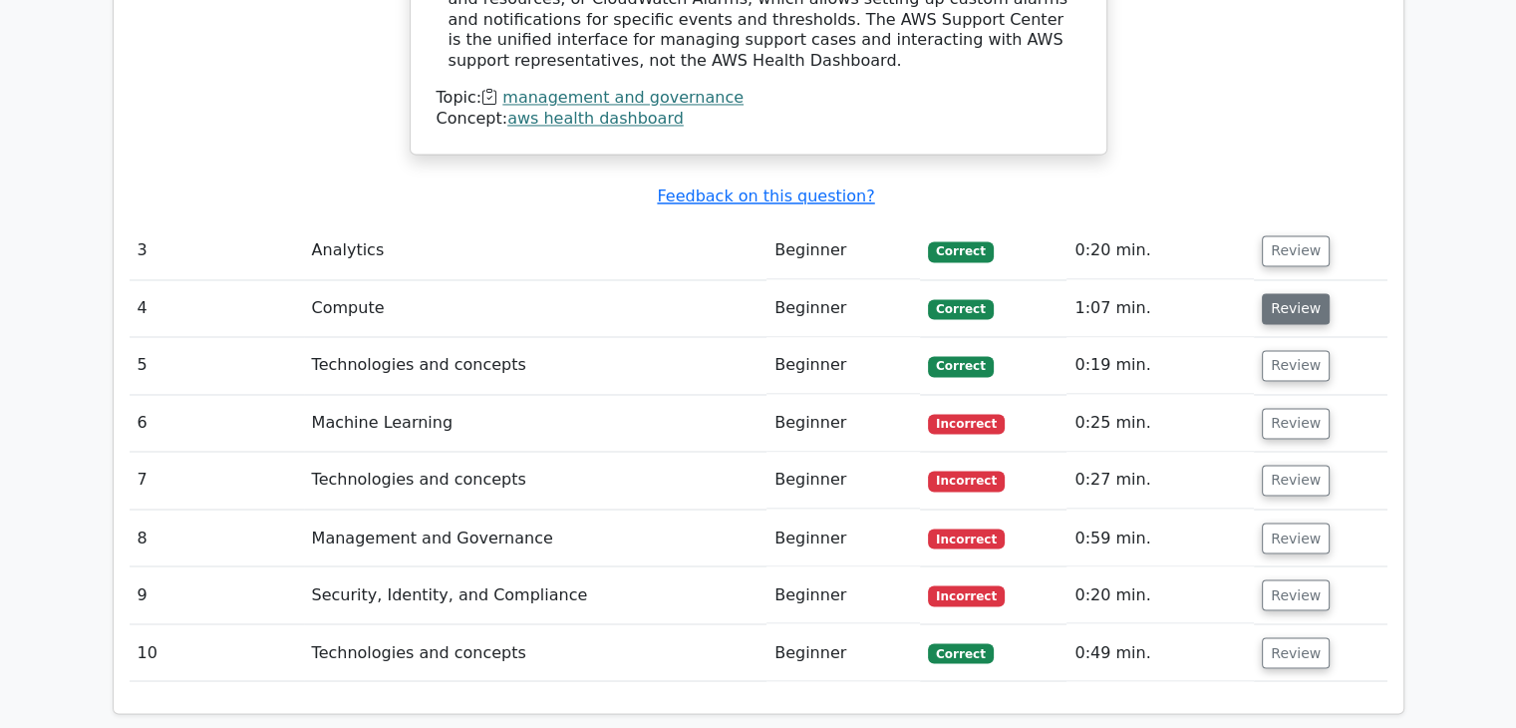
click at [1300, 293] on button "Review" at bounding box center [1296, 308] width 68 height 31
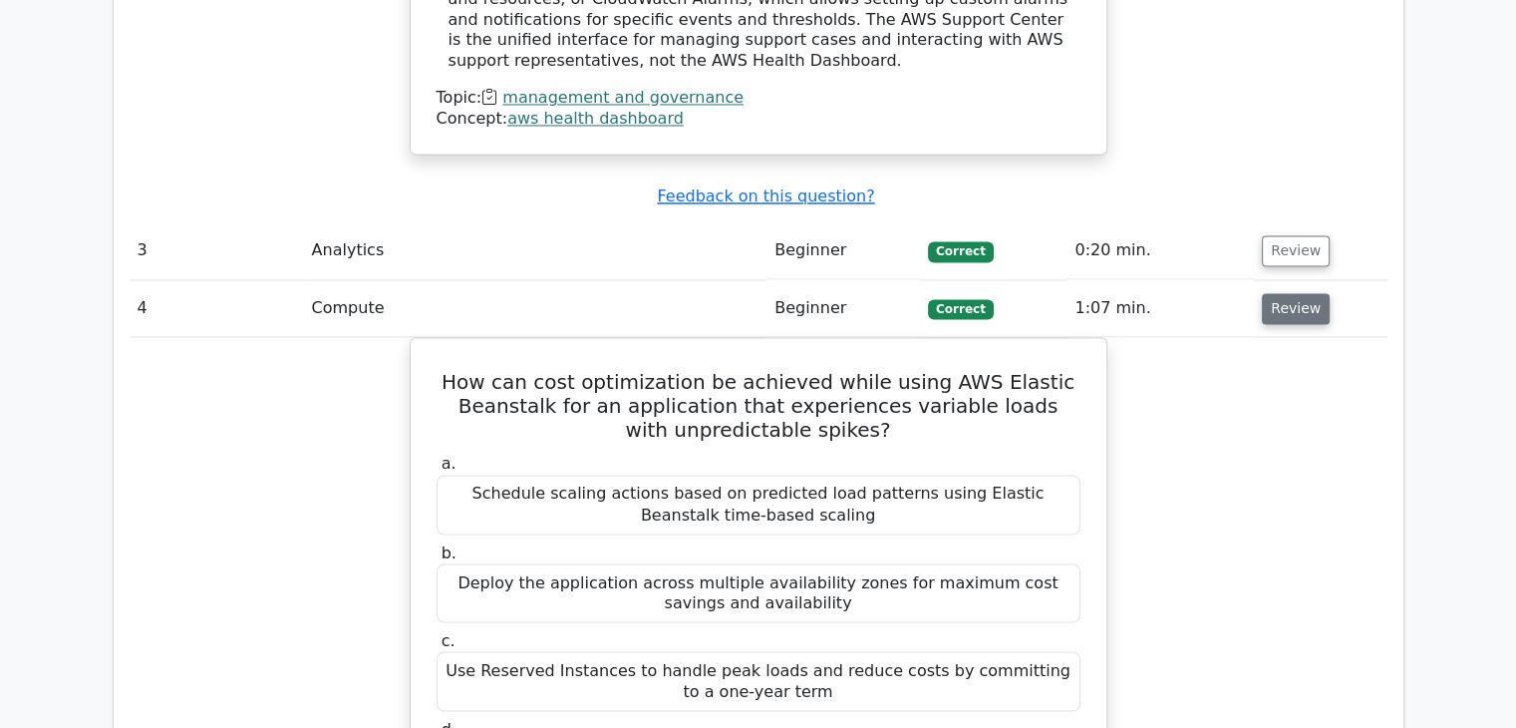
click at [1272, 293] on button "Review" at bounding box center [1296, 308] width 68 height 31
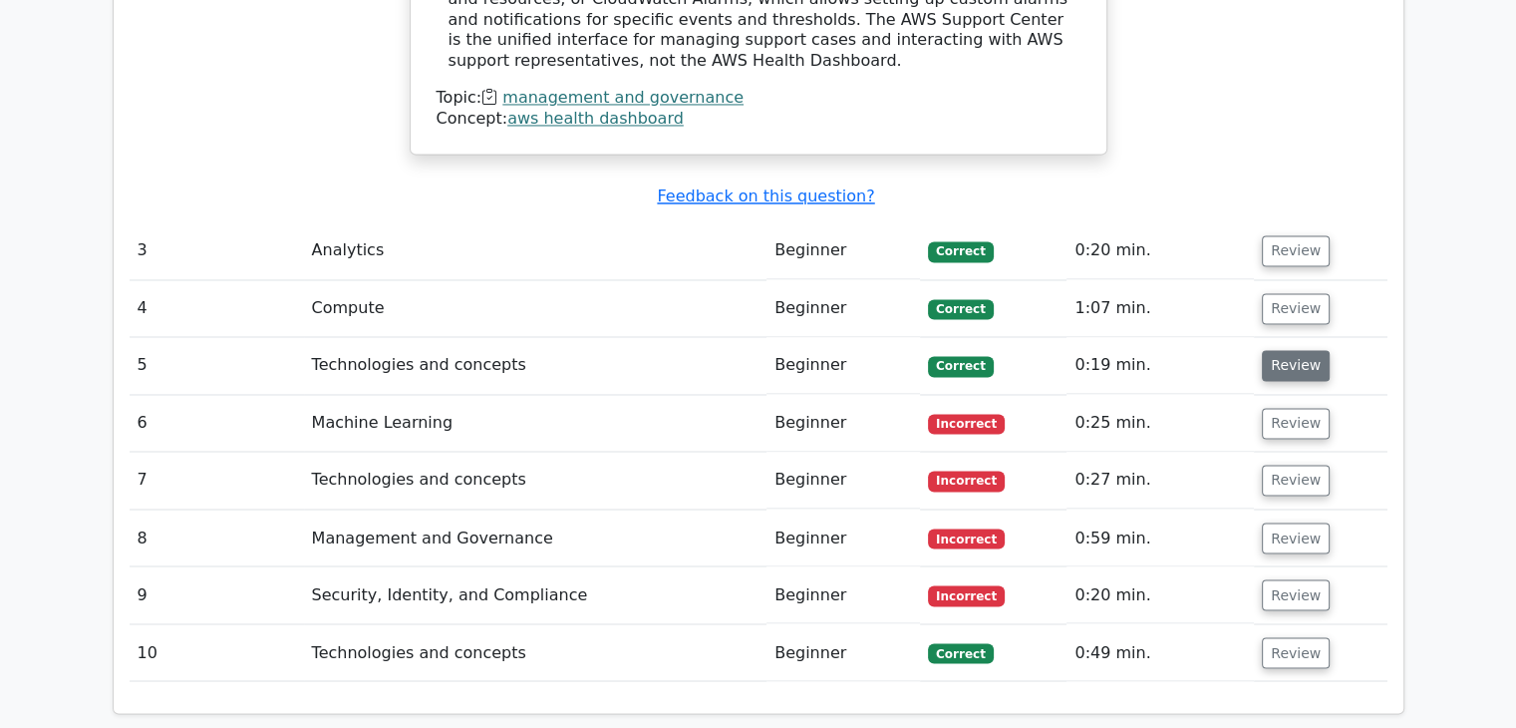
click at [1279, 350] on button "Review" at bounding box center [1296, 365] width 68 height 31
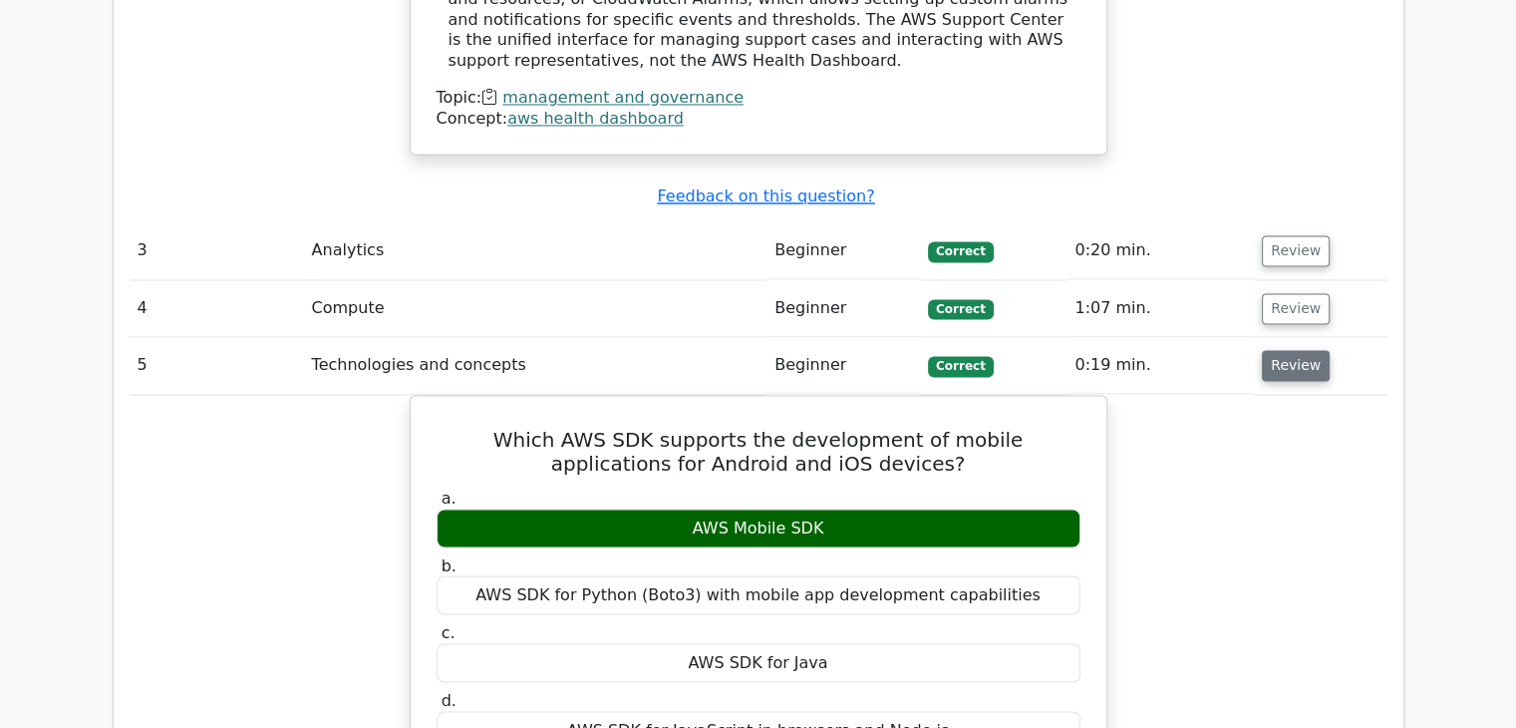
click at [1289, 350] on button "Review" at bounding box center [1296, 365] width 68 height 31
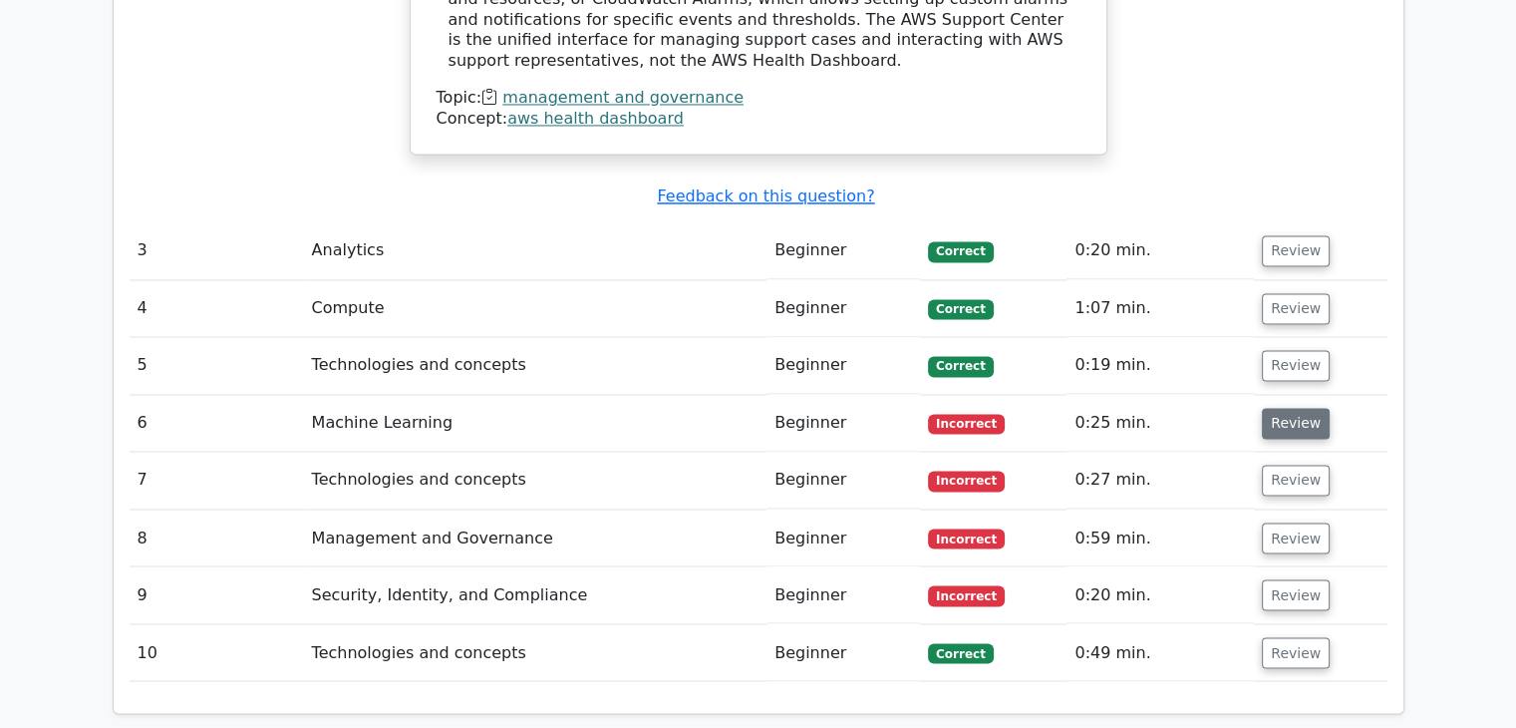
click at [1279, 408] on button "Review" at bounding box center [1296, 423] width 68 height 31
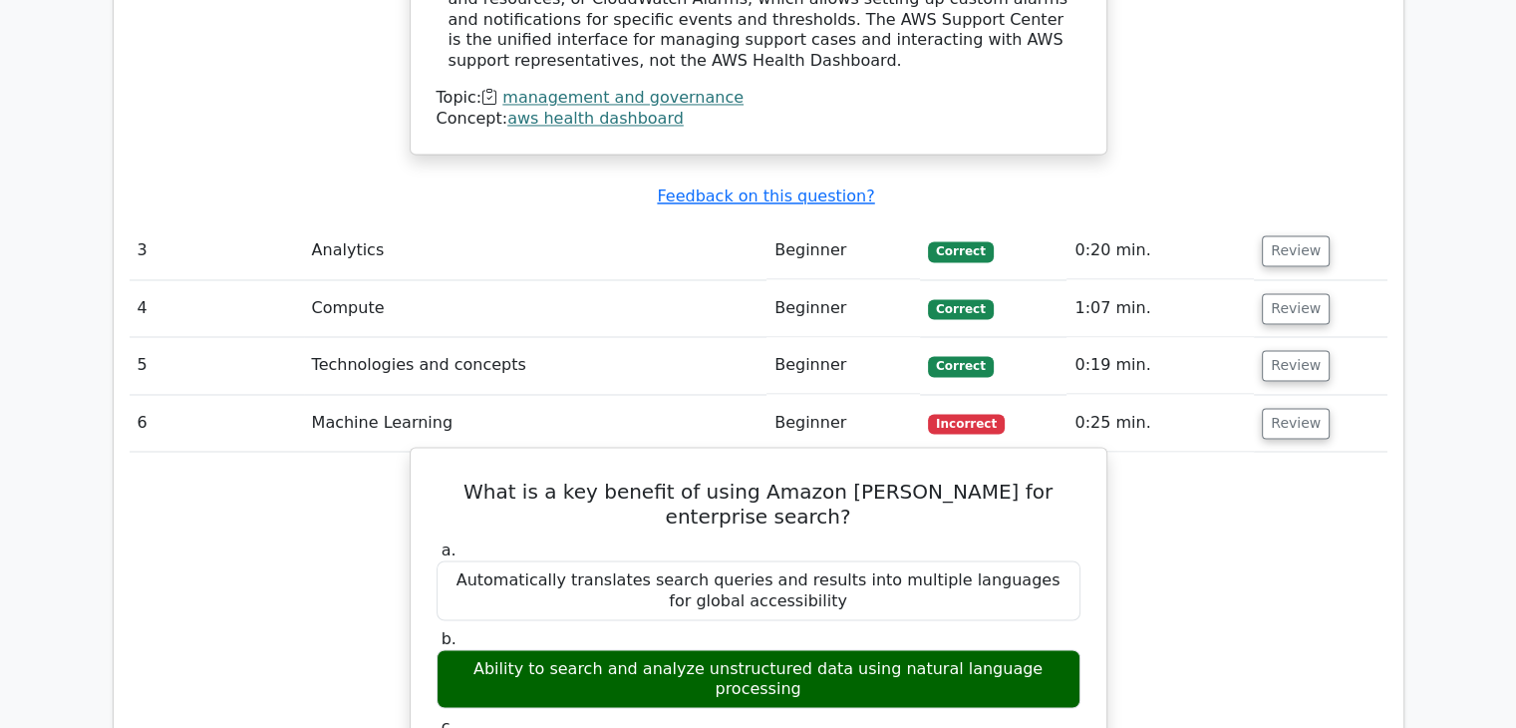
drag, startPoint x: 601, startPoint y: 532, endPoint x: 1065, endPoint y: 531, distance: 463.6
click at [1068, 649] on div "Ability to search and analyze unstructured data using natural language processi…" at bounding box center [759, 679] width 644 height 60
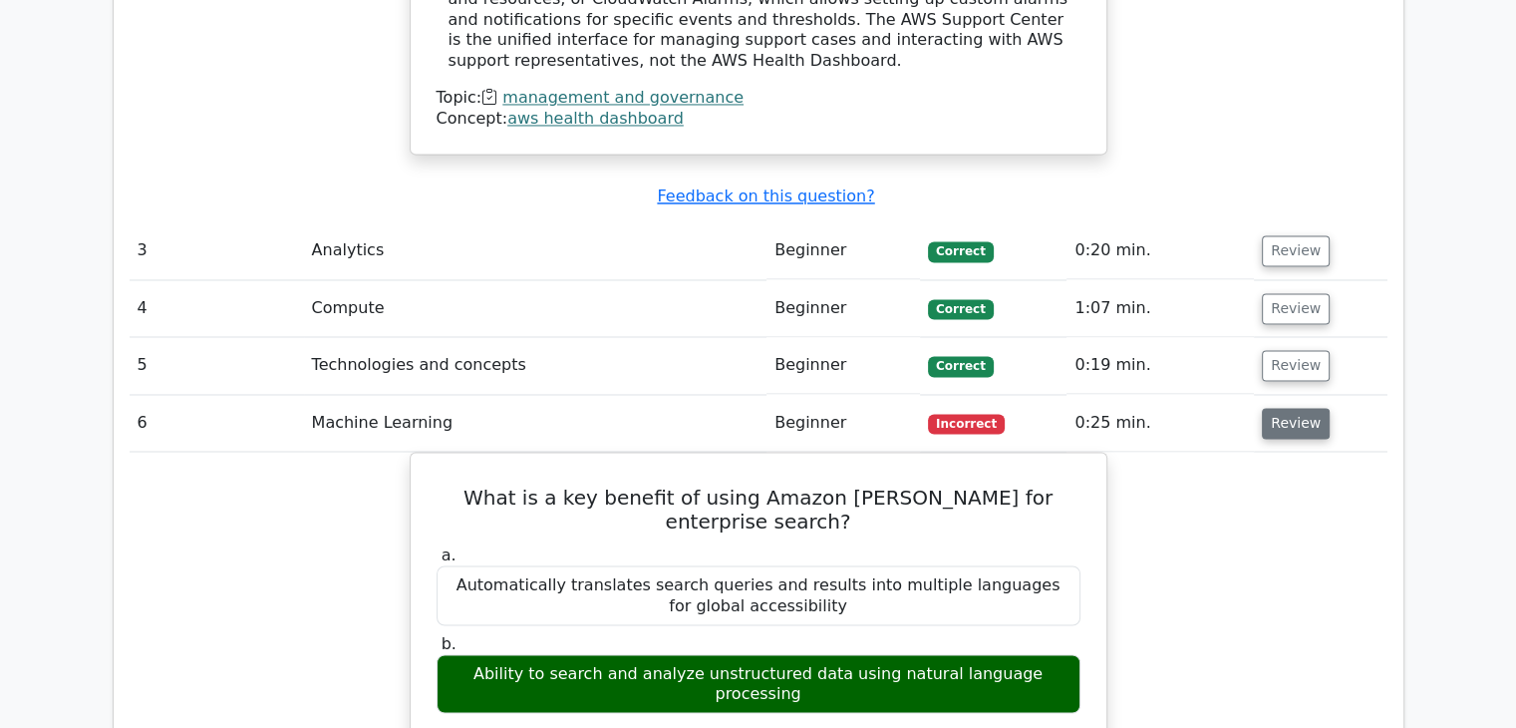
click at [1275, 408] on button "Review" at bounding box center [1296, 423] width 68 height 31
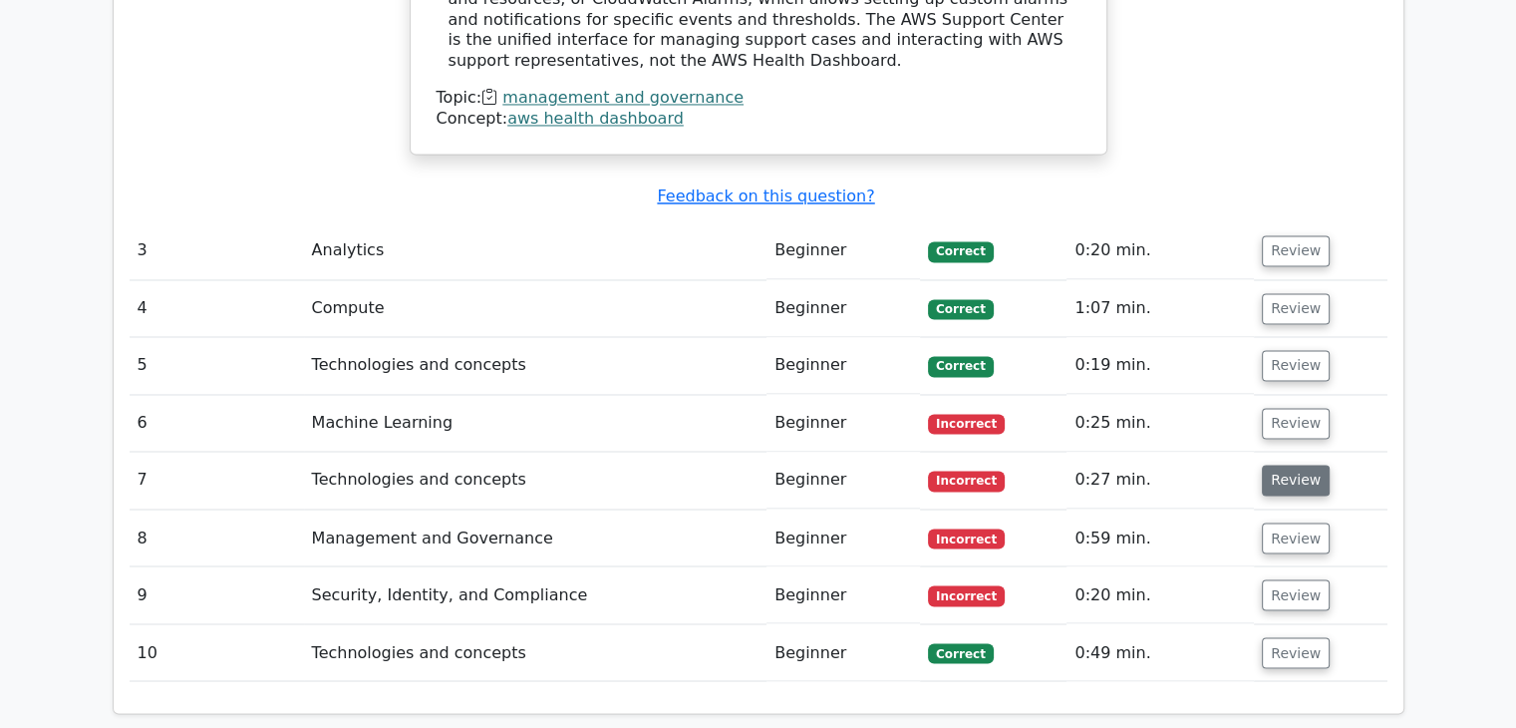
click at [1284, 465] on button "Review" at bounding box center [1296, 480] width 68 height 31
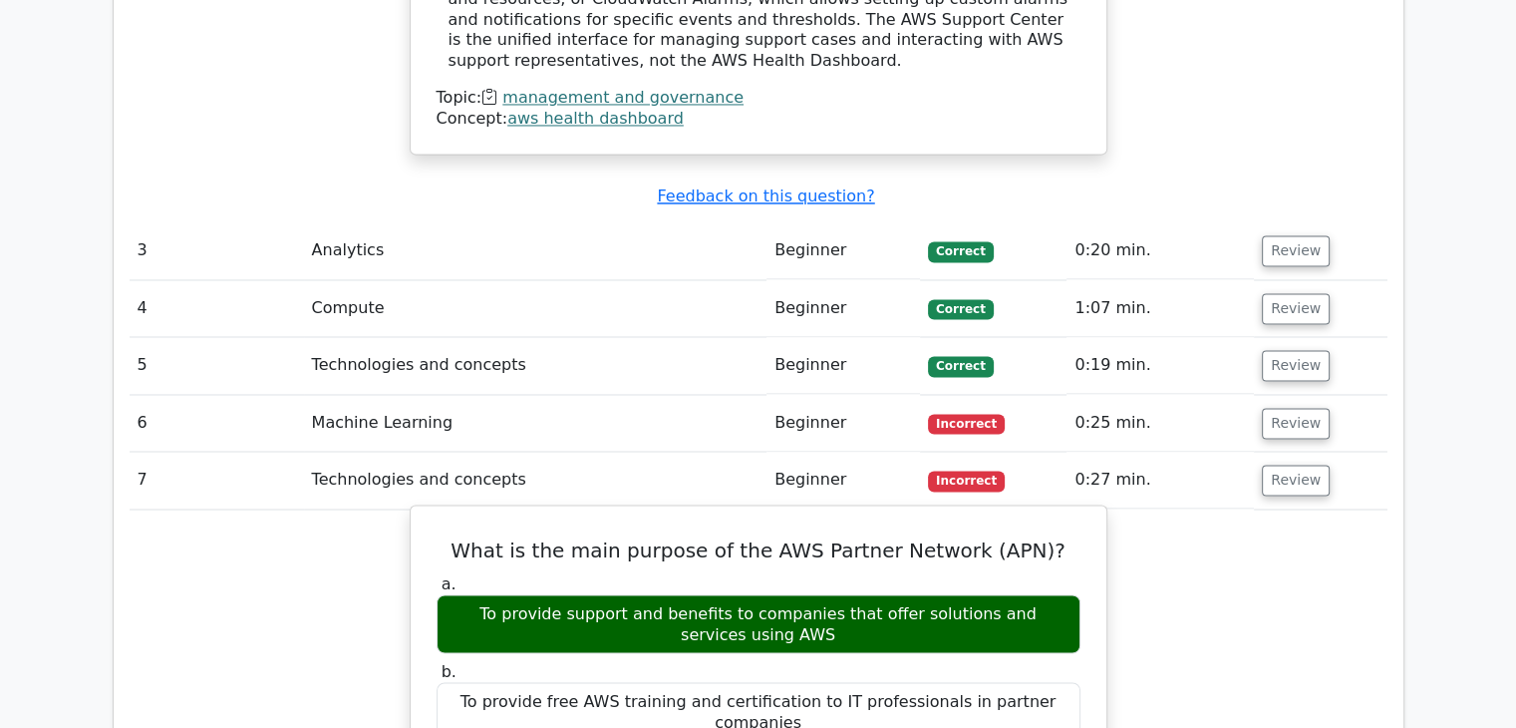
scroll to position [3390, 0]
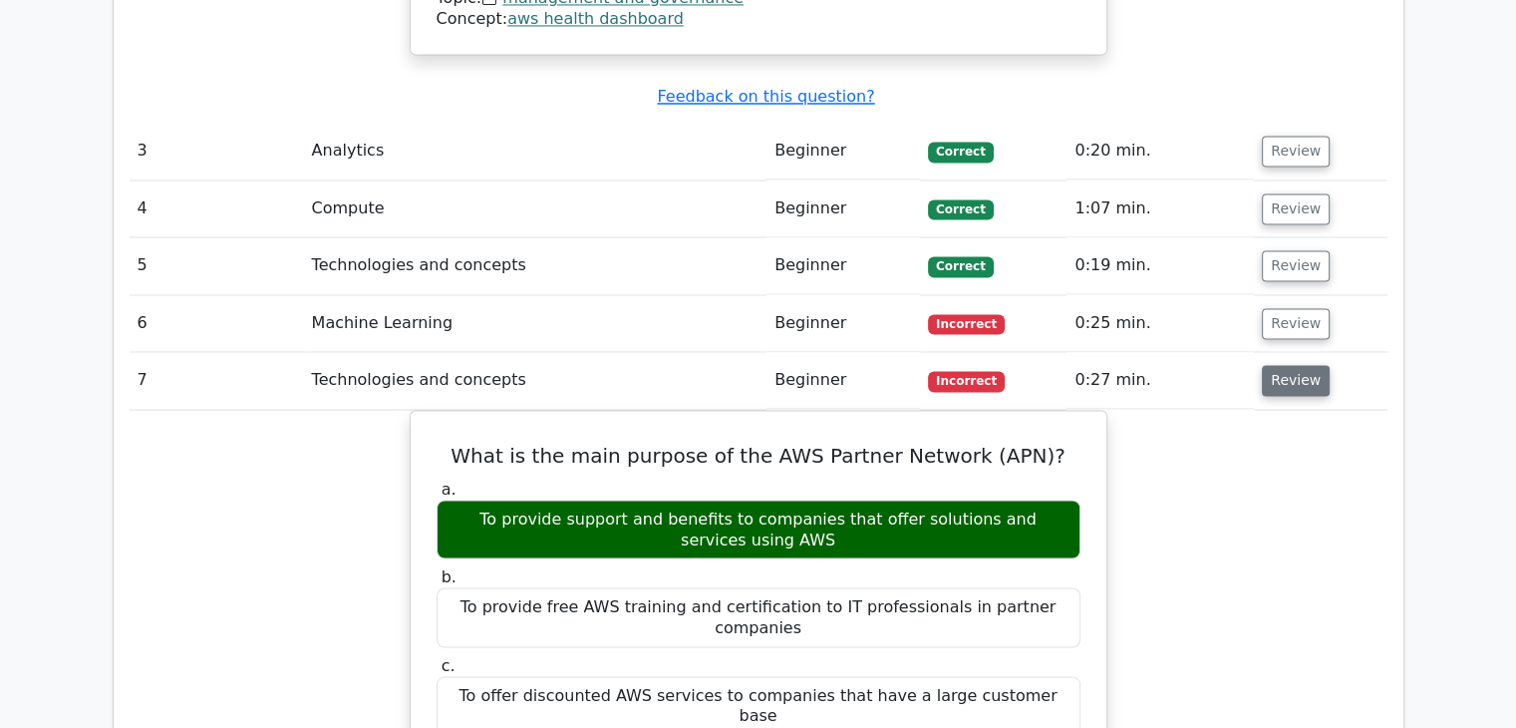
click at [1267, 365] on button "Review" at bounding box center [1296, 380] width 68 height 31
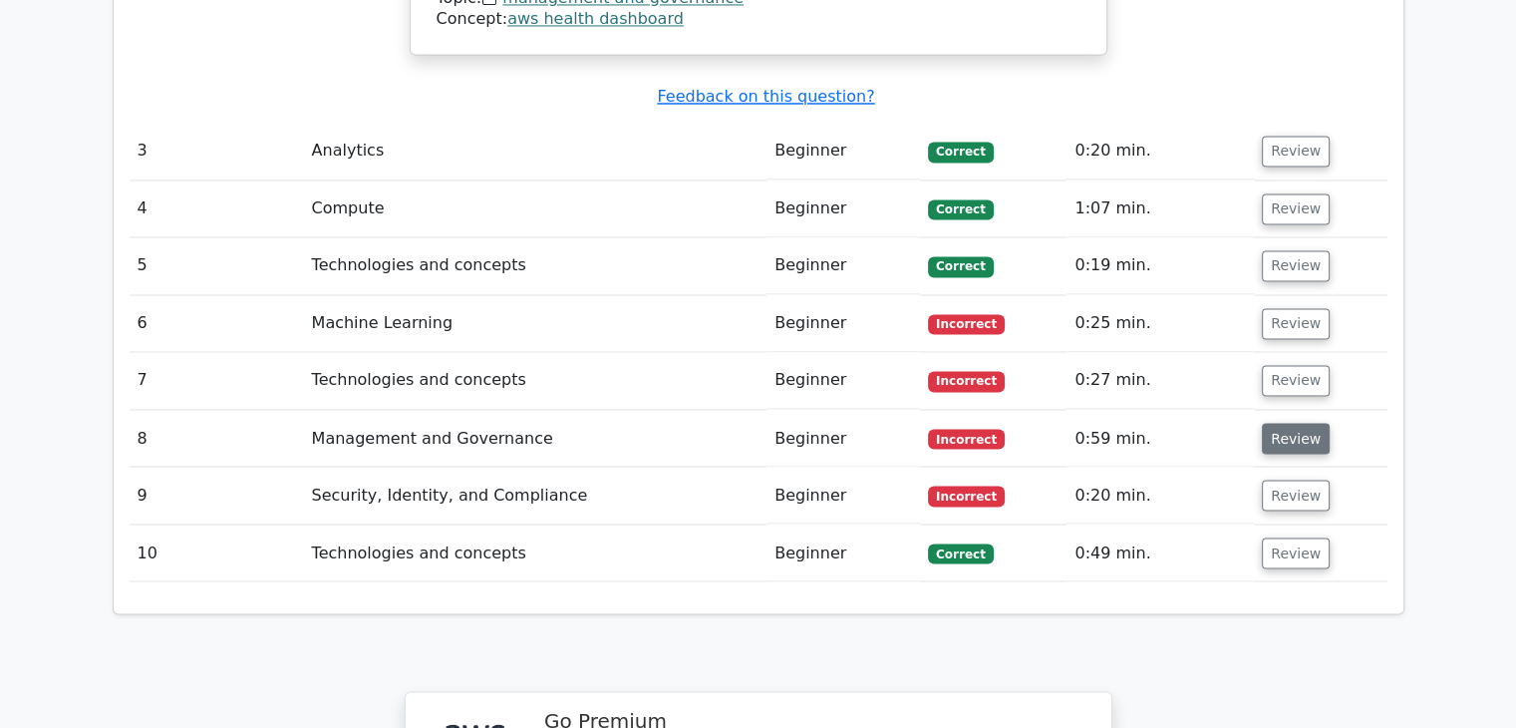
click at [1266, 423] on button "Review" at bounding box center [1296, 438] width 68 height 31
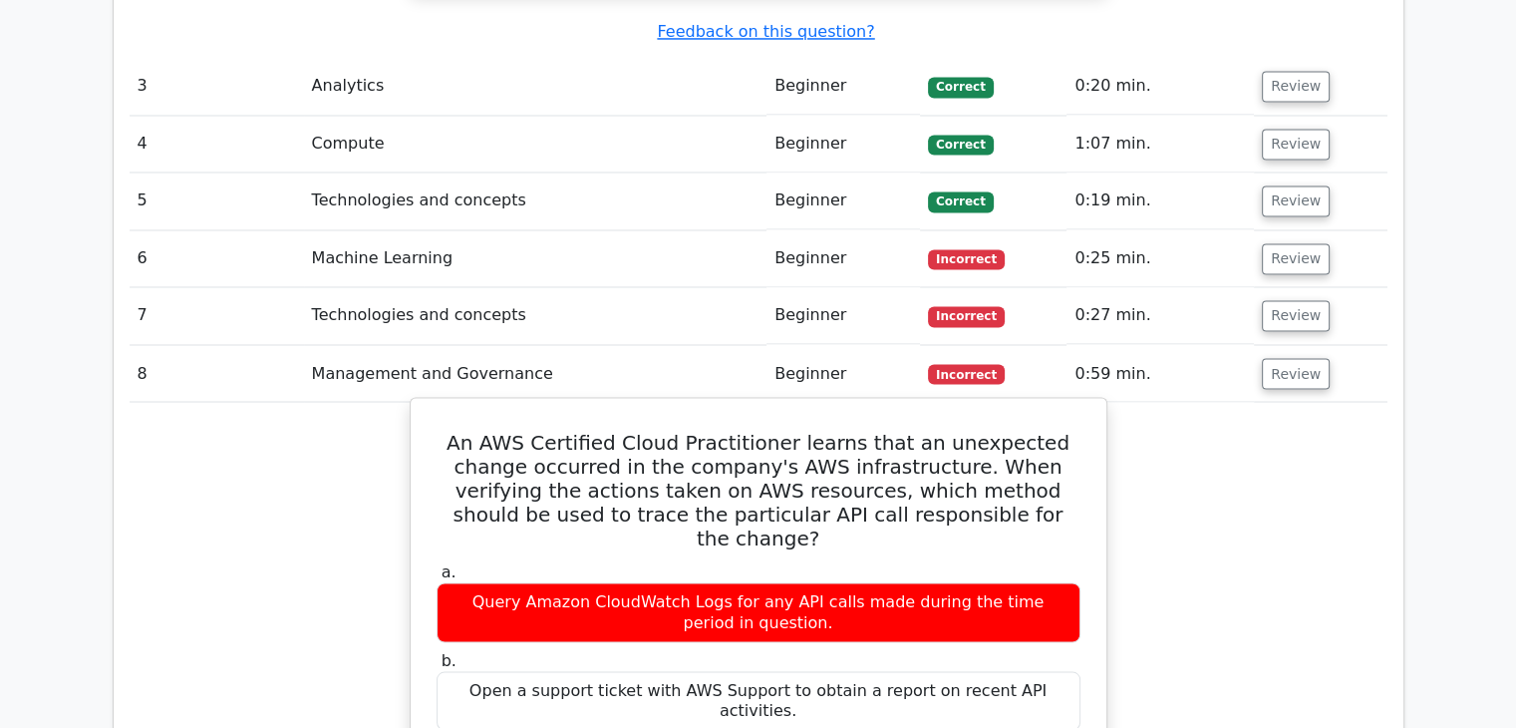
scroll to position [3489, 0]
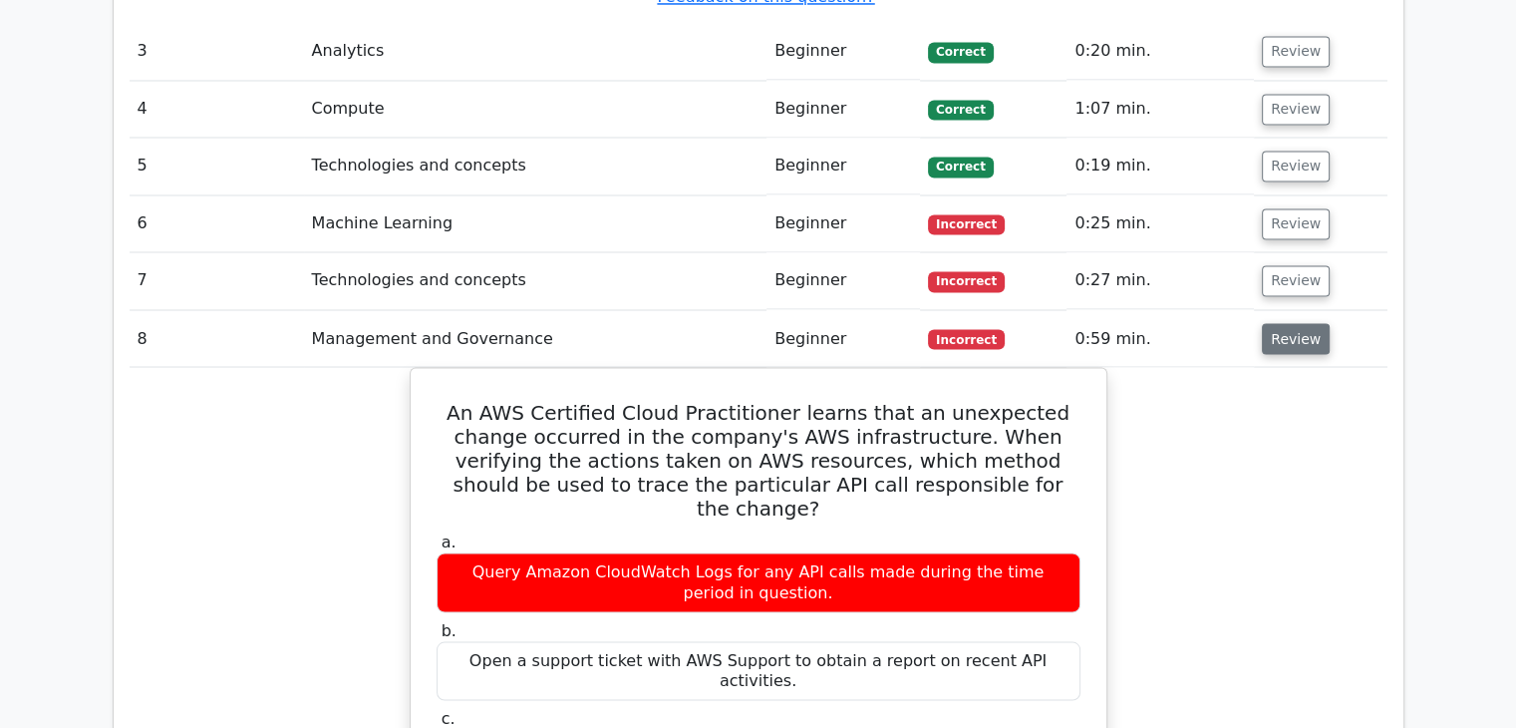
click at [1290, 323] on button "Review" at bounding box center [1296, 338] width 68 height 31
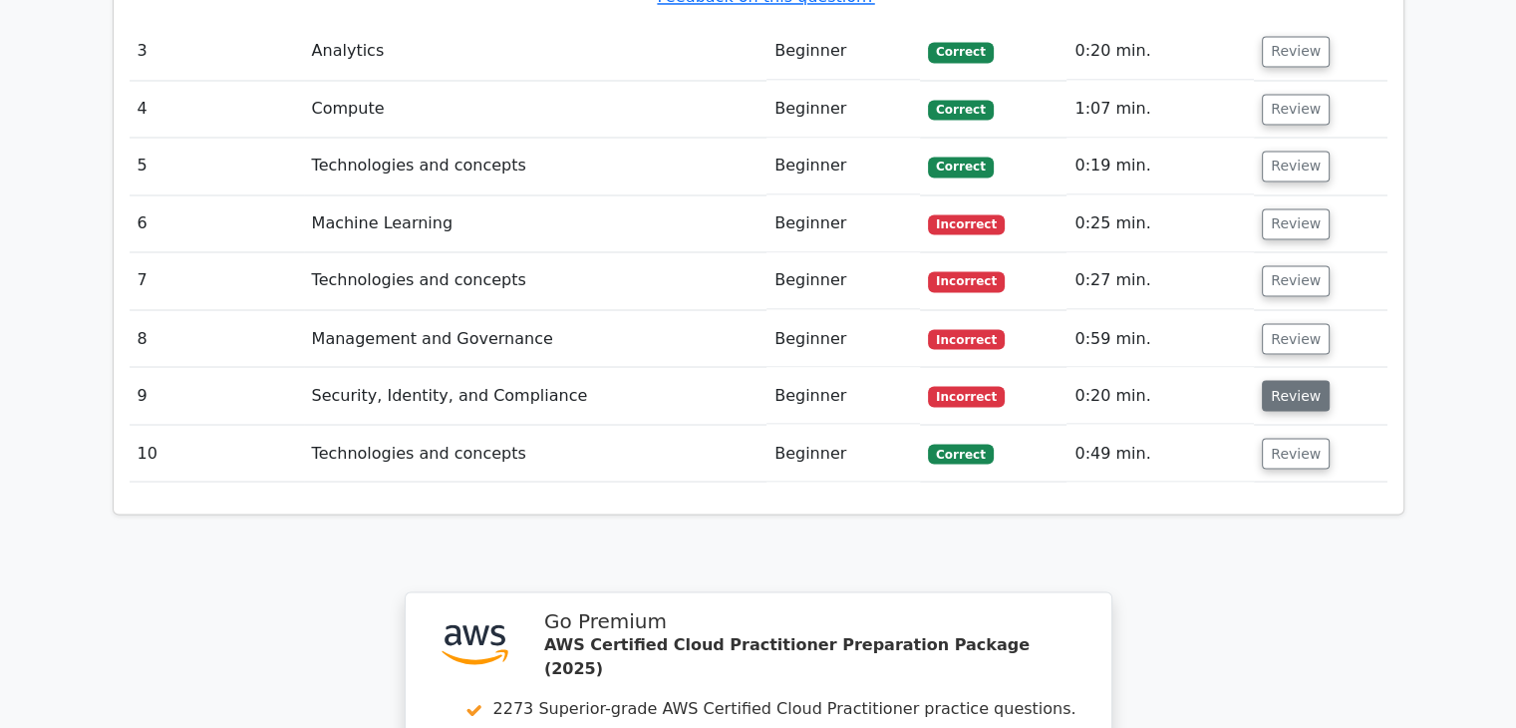
click at [1274, 380] on button "Review" at bounding box center [1296, 395] width 68 height 31
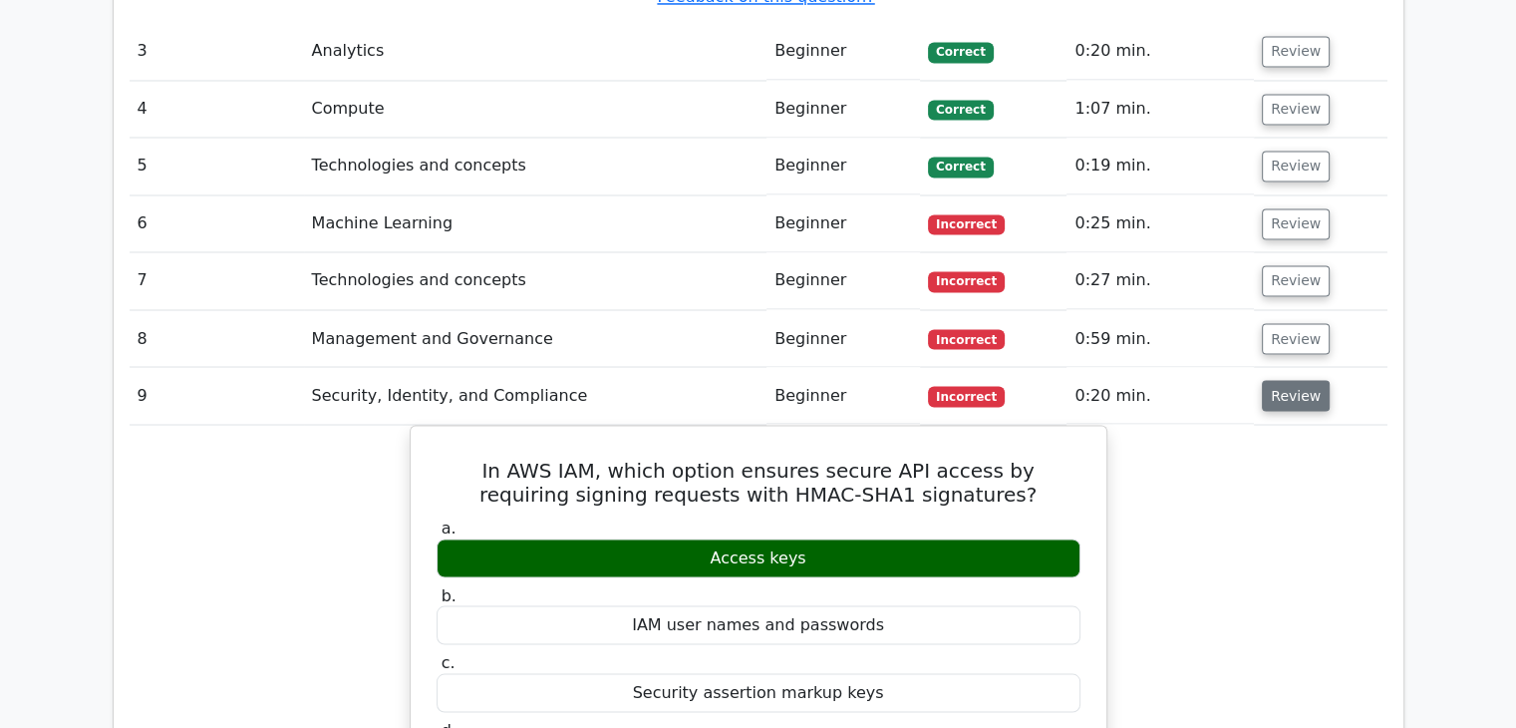
click at [1272, 380] on button "Review" at bounding box center [1296, 395] width 68 height 31
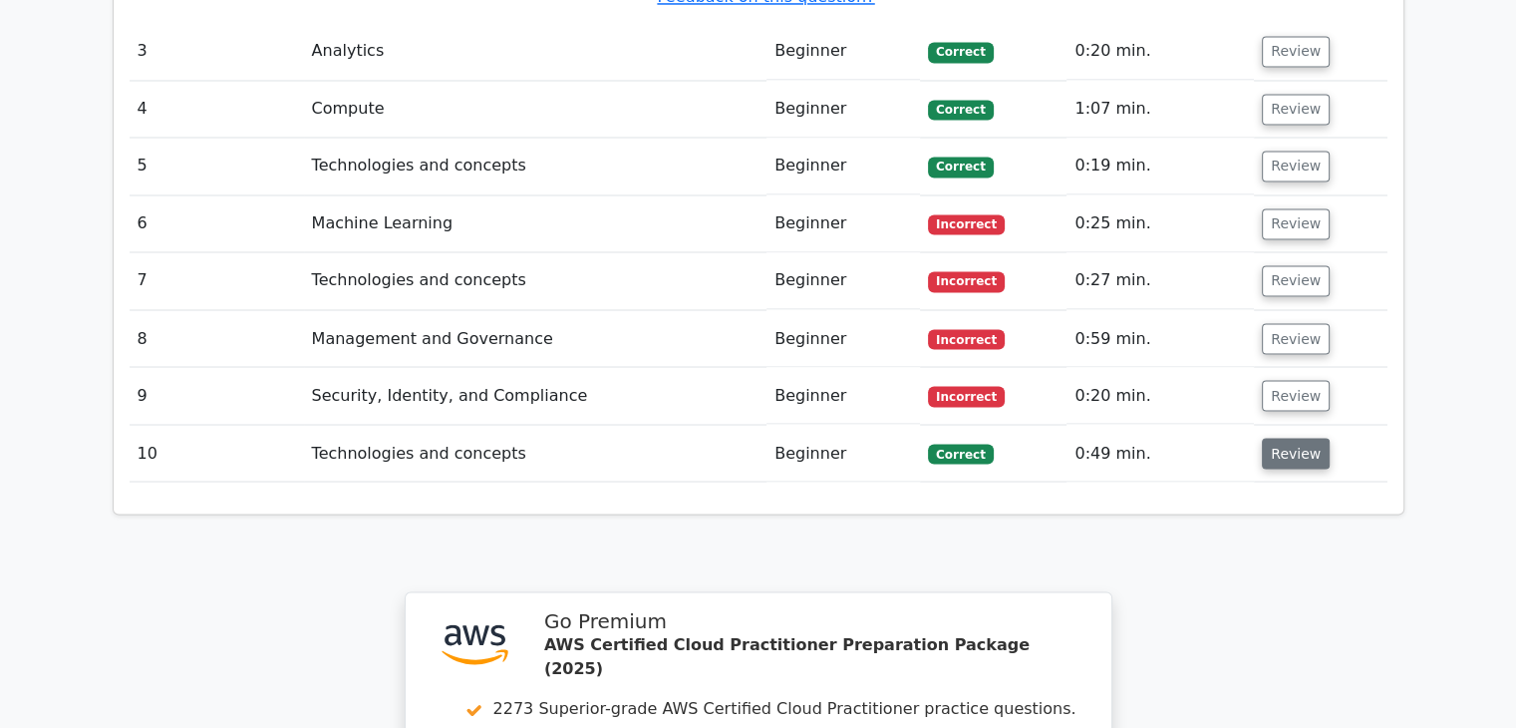
click at [1266, 438] on button "Review" at bounding box center [1296, 453] width 68 height 31
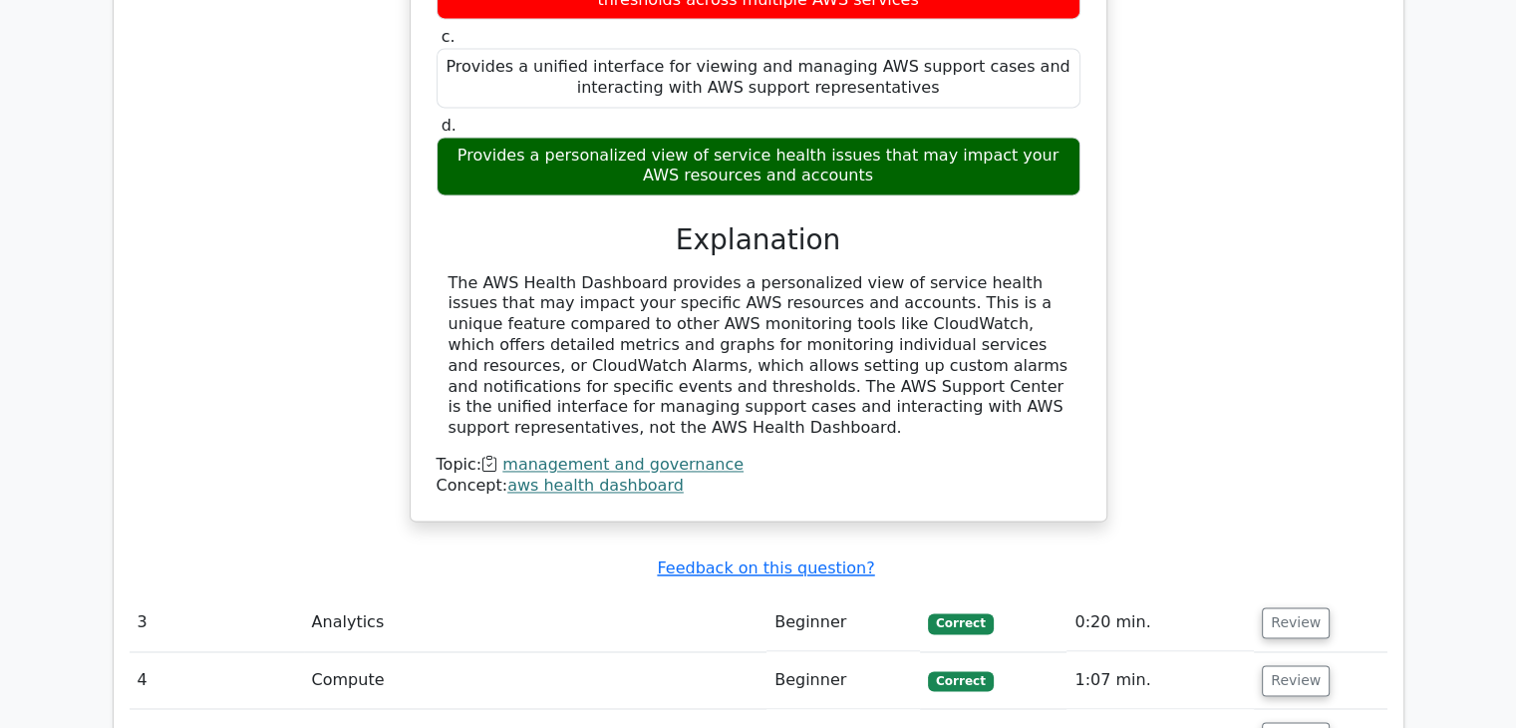
scroll to position [2692, 0]
